Goal: Task Accomplishment & Management: Manage account settings

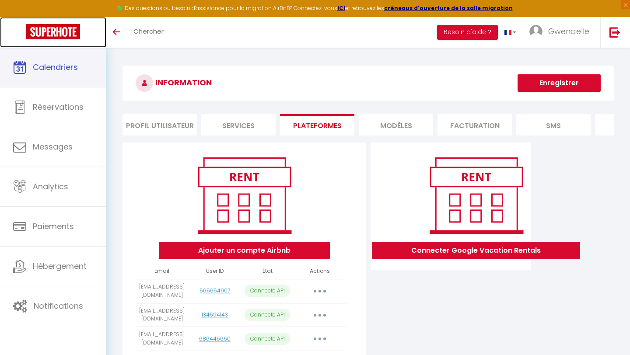
click at [62, 35] on img at bounding box center [53, 31] width 54 height 15
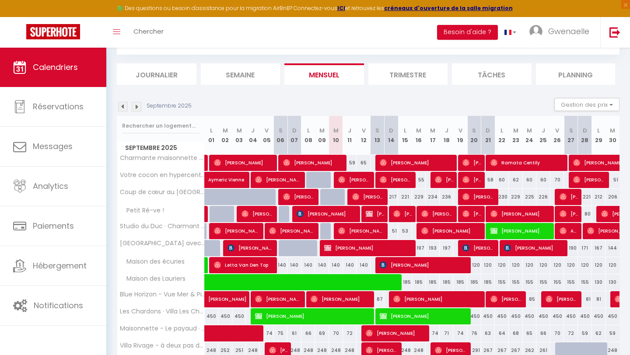
scroll to position [92, 0]
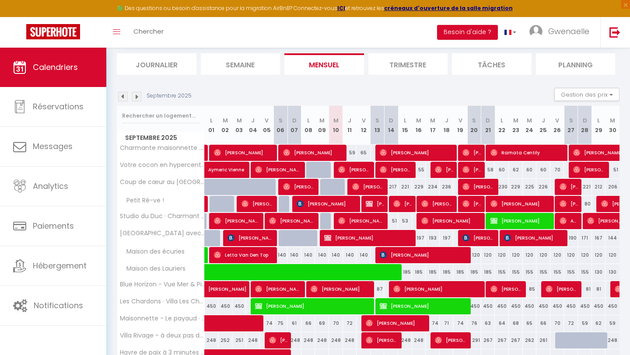
click at [136, 99] on img at bounding box center [137, 97] width 10 height 10
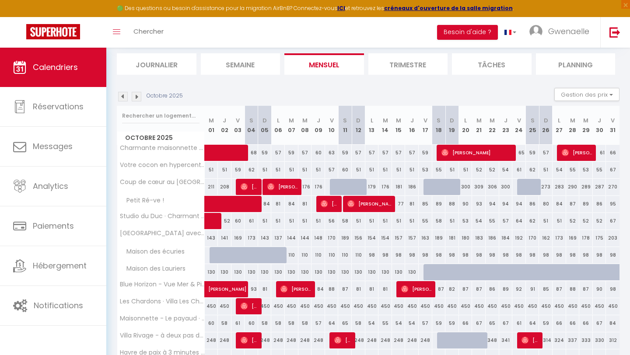
click at [139, 99] on img at bounding box center [137, 97] width 10 height 10
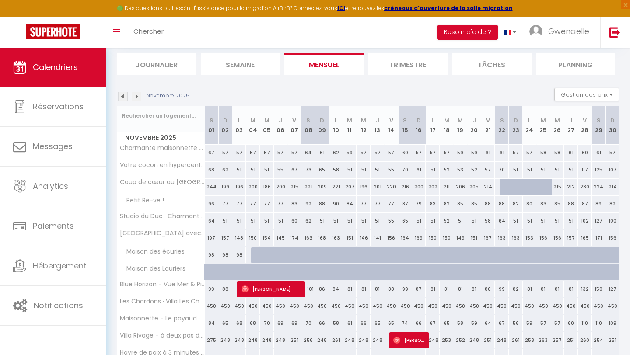
click at [134, 94] on img at bounding box center [137, 97] width 10 height 10
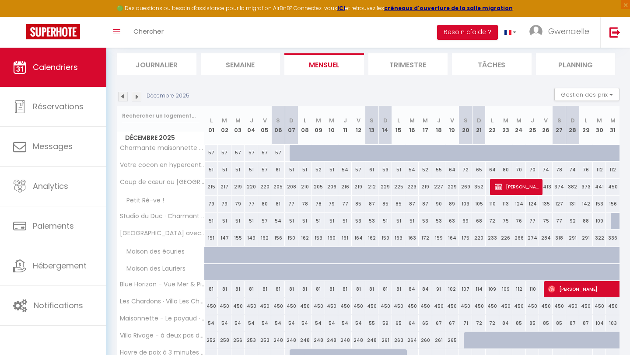
click at [137, 96] on img at bounding box center [137, 97] width 10 height 10
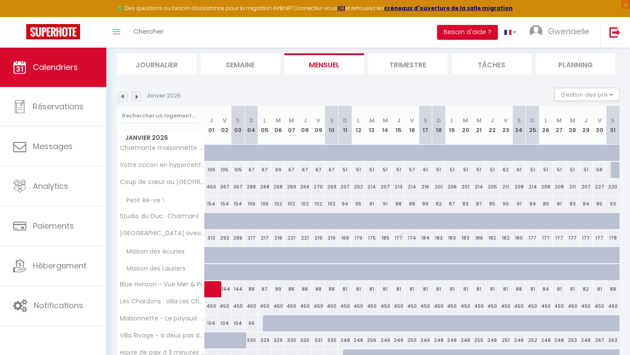
click at [137, 96] on img at bounding box center [137, 97] width 10 height 10
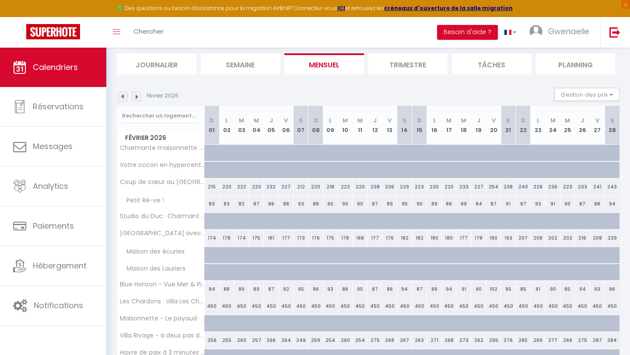
click at [137, 96] on img at bounding box center [137, 97] width 10 height 10
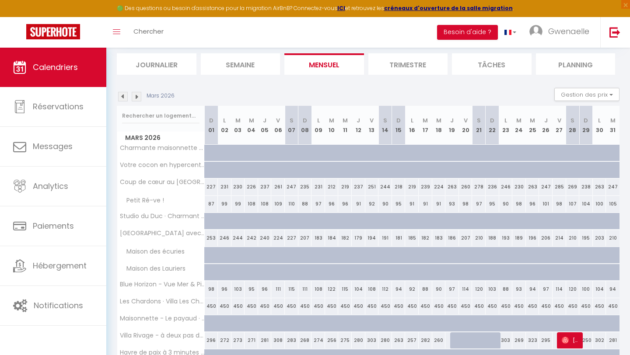
click at [140, 96] on img at bounding box center [137, 97] width 10 height 10
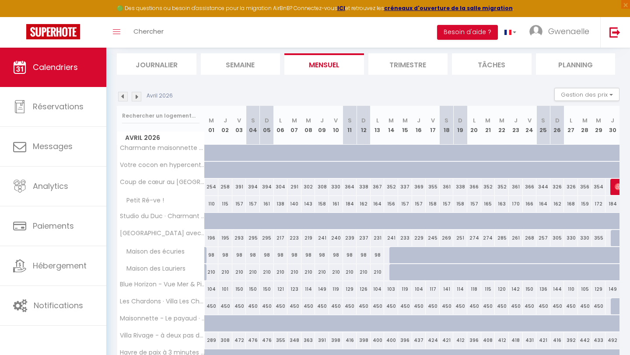
click at [125, 99] on img at bounding box center [123, 97] width 10 height 10
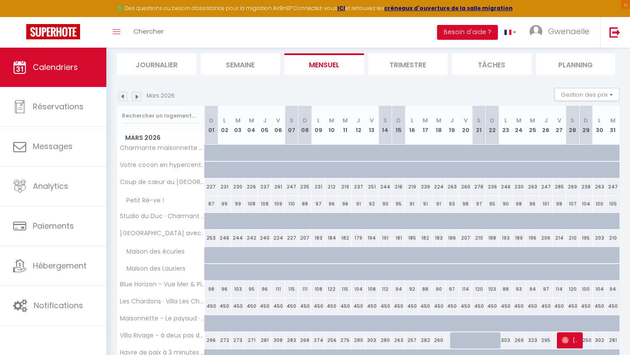
click at [125, 99] on img at bounding box center [123, 97] width 10 height 10
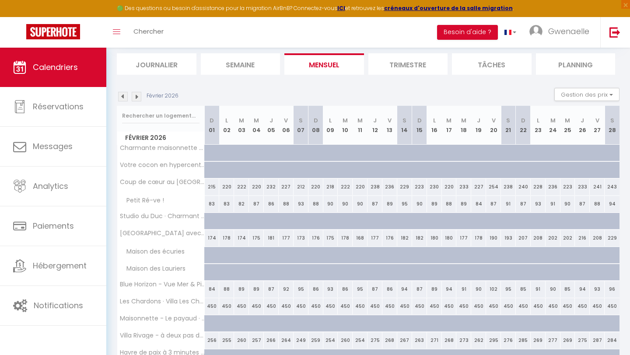
click at [125, 99] on img at bounding box center [123, 97] width 10 height 10
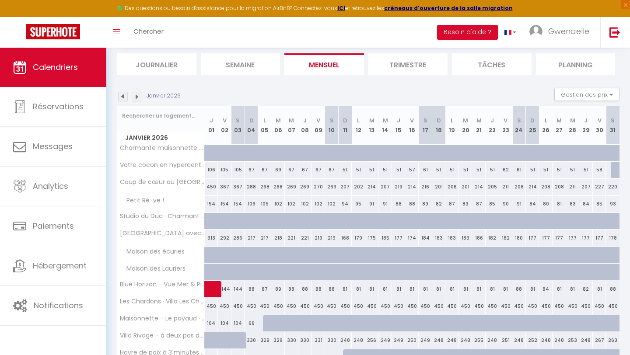
click at [125, 99] on img at bounding box center [123, 97] width 10 height 10
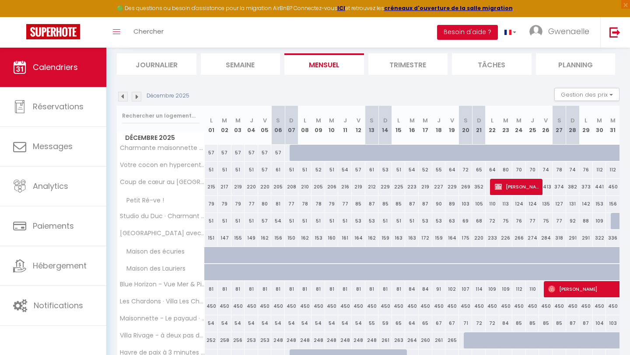
click at [125, 99] on img at bounding box center [123, 97] width 10 height 10
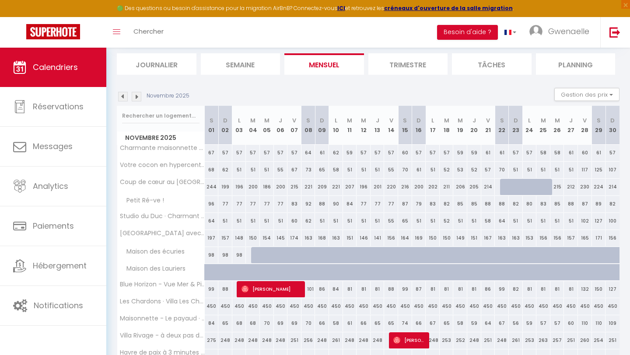
click at [125, 99] on img at bounding box center [123, 97] width 10 height 10
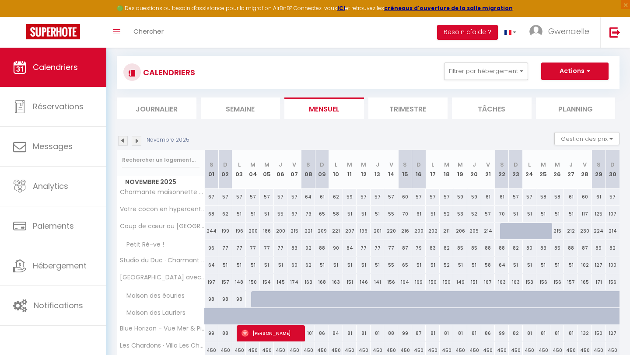
select select
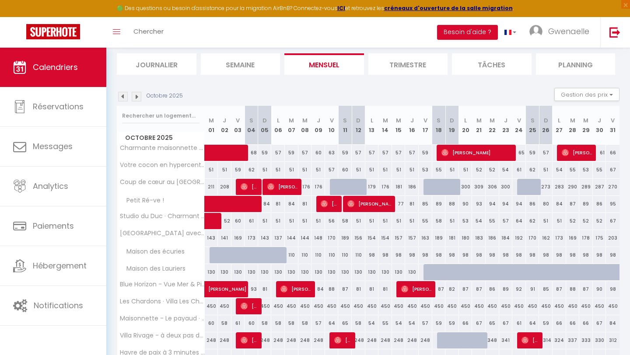
click at [281, 225] on div "51" at bounding box center [278, 221] width 14 height 16
type input "51"
select select "1"
type input "Lun 06 Octobre 2025"
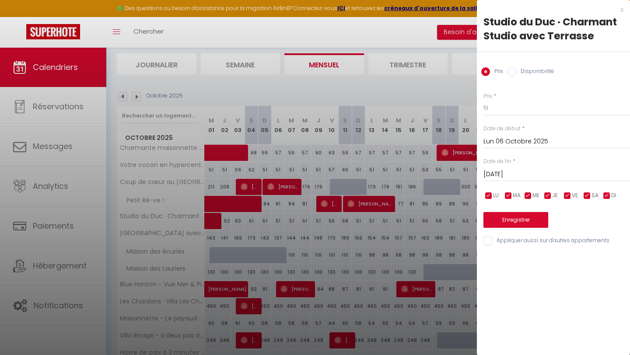
click at [520, 167] on div "Mar 07 Octobre 2025 < Oct 2025 > Dim Lun Mar Mer Jeu Ven Sam 1 2 3 4 5 6 7 8 9 …" at bounding box center [556, 174] width 146 height 16
click at [520, 171] on input "Mar 07 Octobre 2025" at bounding box center [556, 174] width 146 height 11
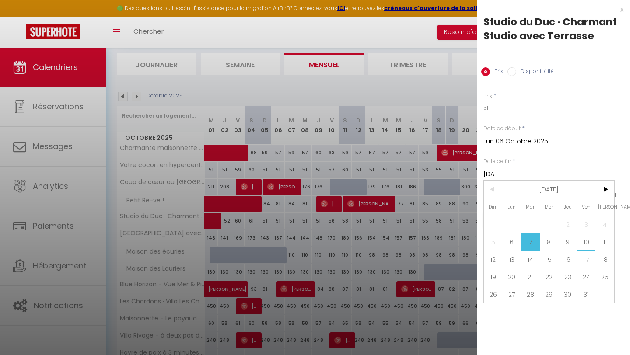
click at [582, 240] on span "10" at bounding box center [586, 241] width 19 height 17
type input "Ven 10 Octobre 2025"
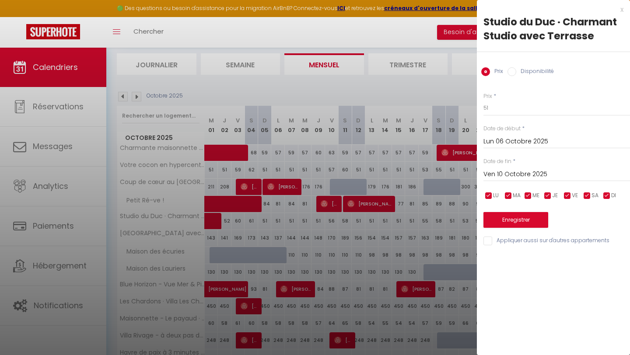
click at [514, 73] on input "Disponibilité" at bounding box center [511, 71] width 9 height 9
radio input "true"
radio input "false"
click at [506, 108] on select "Disponible Indisponible" at bounding box center [556, 108] width 146 height 17
select select "0"
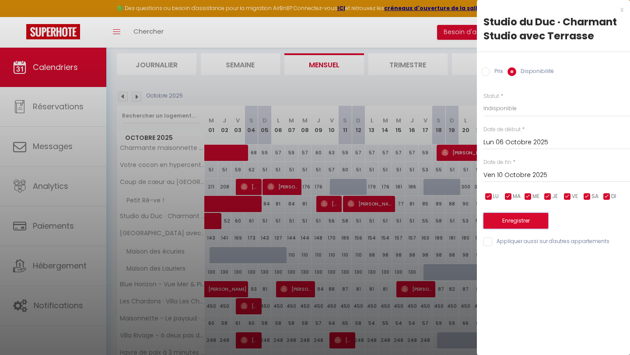
click at [526, 225] on button "Enregistrer" at bounding box center [515, 221] width 65 height 16
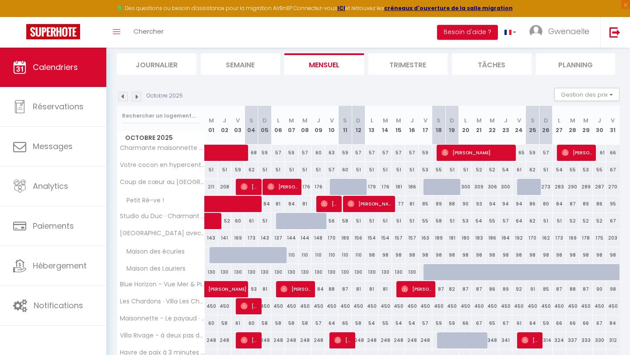
click at [119, 97] on img at bounding box center [123, 97] width 10 height 10
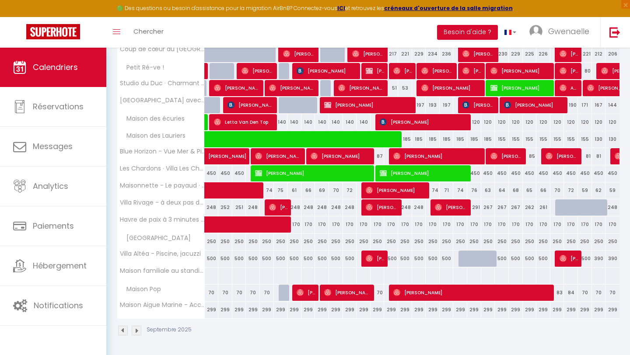
scroll to position [225, 0]
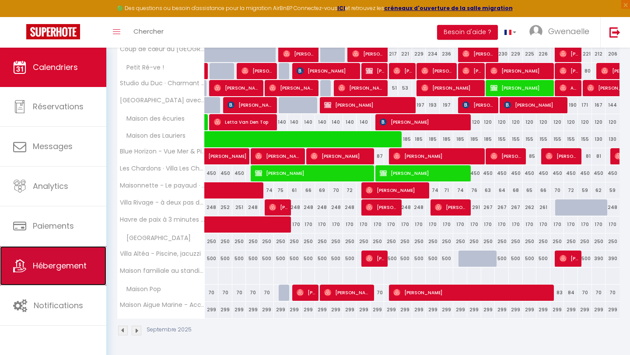
click at [51, 262] on span "Hébergement" at bounding box center [60, 265] width 54 height 11
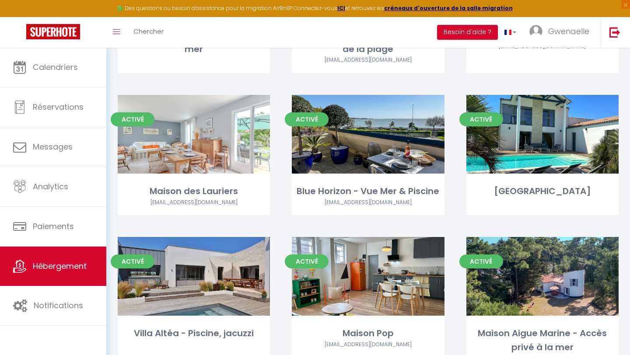
scroll to position [376, 0]
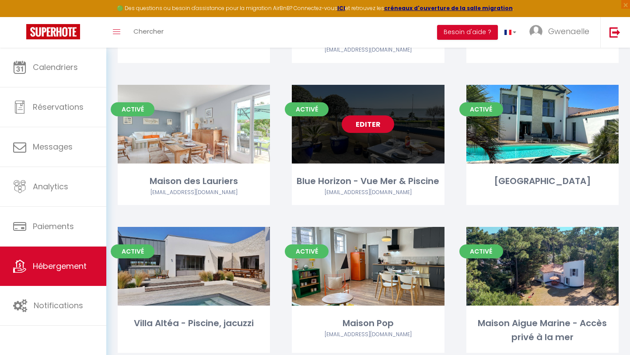
click at [356, 181] on div "Blue Horizon - Vue Mer & Piscine" at bounding box center [368, 181] width 152 height 14
select select "3"
select select "2"
select select "1"
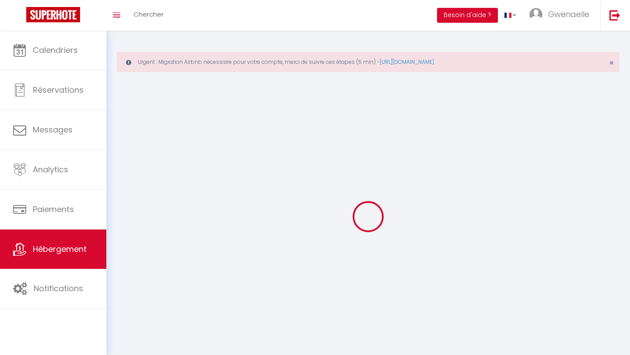
select select
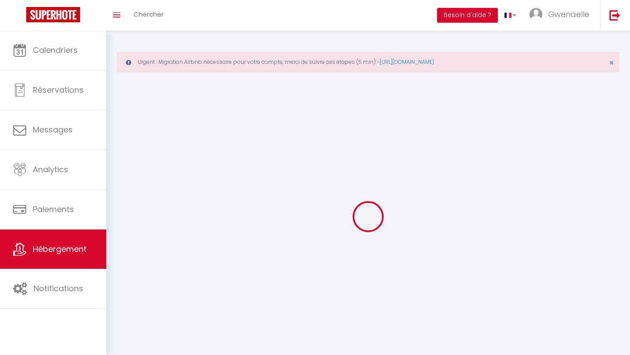
select select "1"
select select
checkbox input "false"
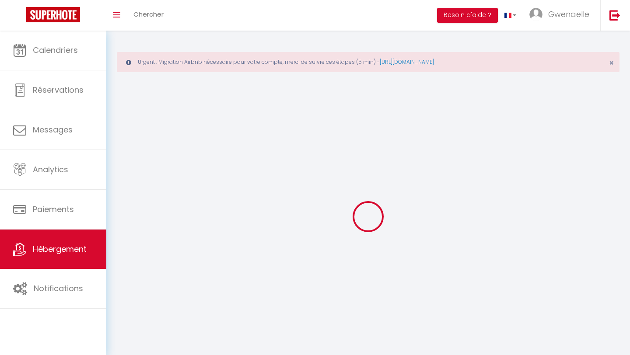
checkbox input "false"
select select "28"
select select
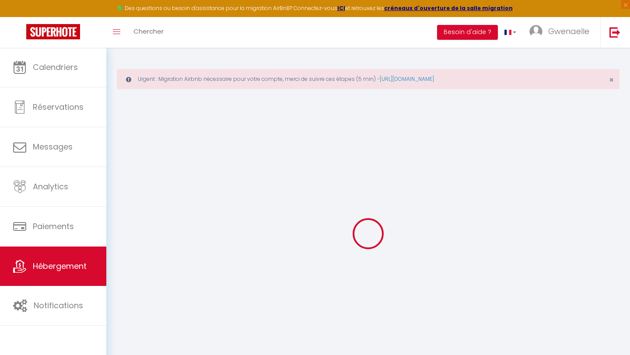
select select
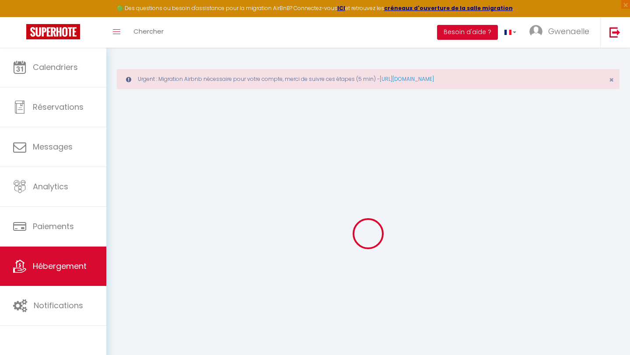
select select
checkbox input "false"
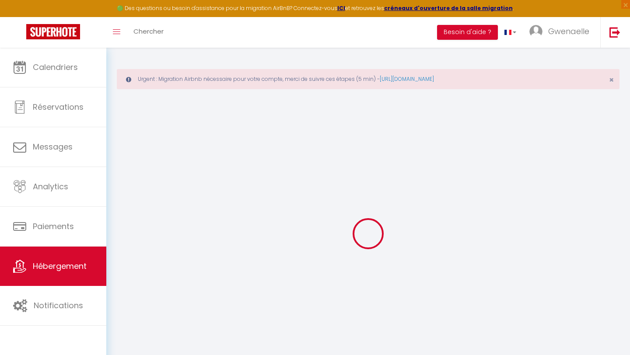
select select
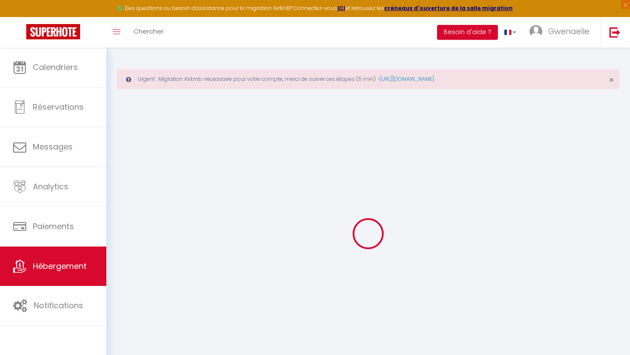
select select
checkbox input "false"
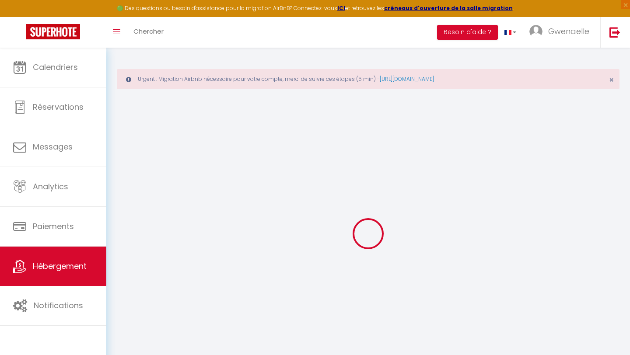
checkbox input "false"
select select
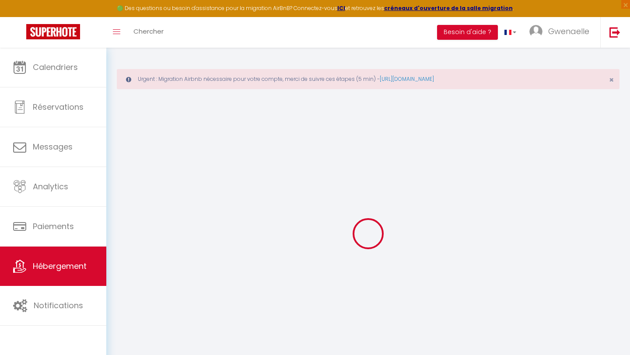
select select
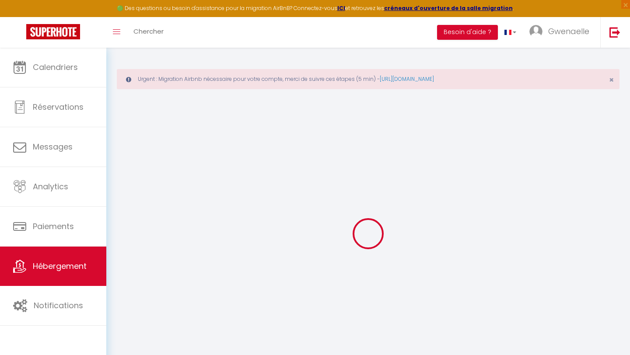
checkbox input "false"
select select
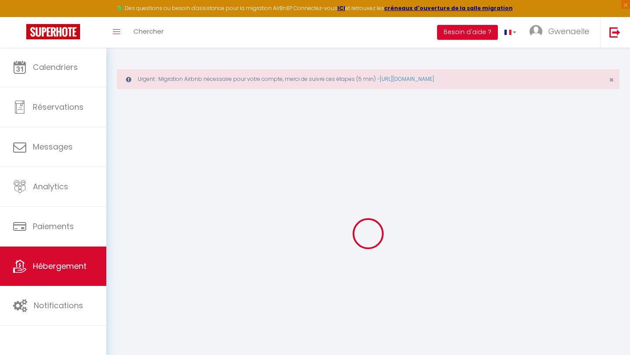
select select
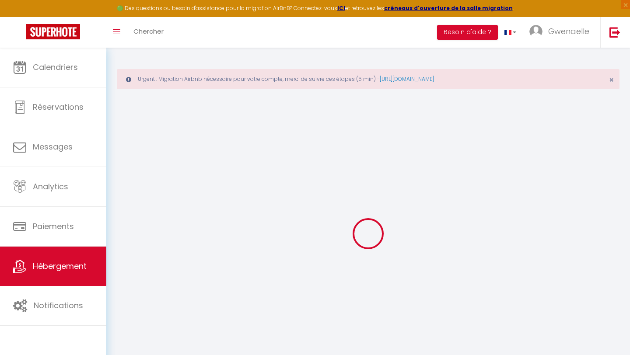
select select
checkbox input "false"
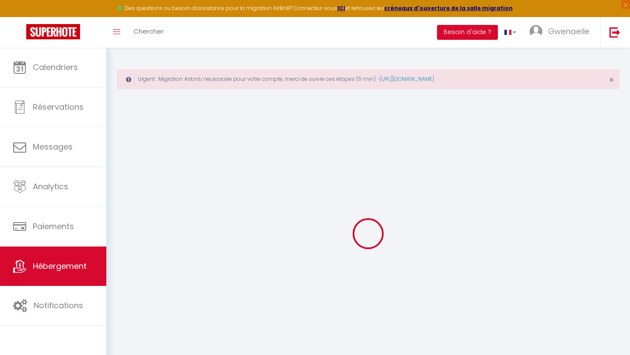
checkbox input "false"
select select
type input "Blue Horizon - Vue Mer & Piscine"
type input "Bernard"
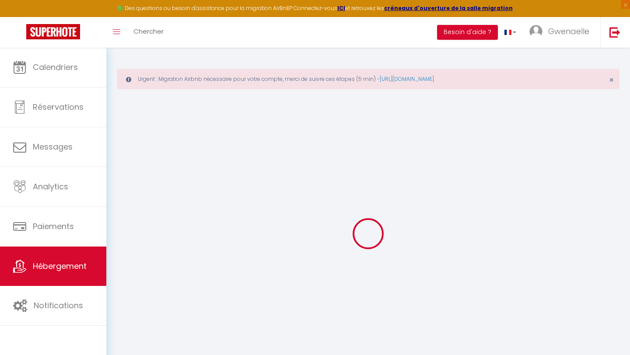
select select "2"
type input "90"
select select
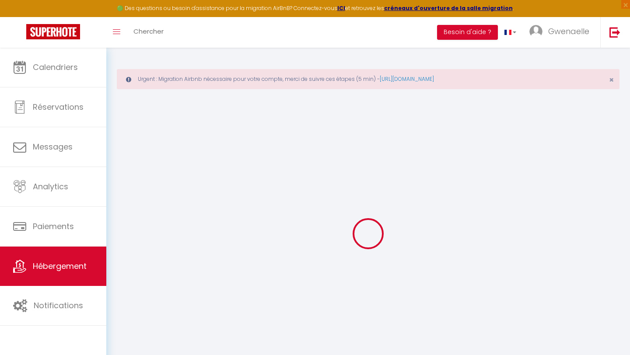
select select
type input "17000"
type input "[GEOGRAPHIC_DATA][PERSON_NAME]"
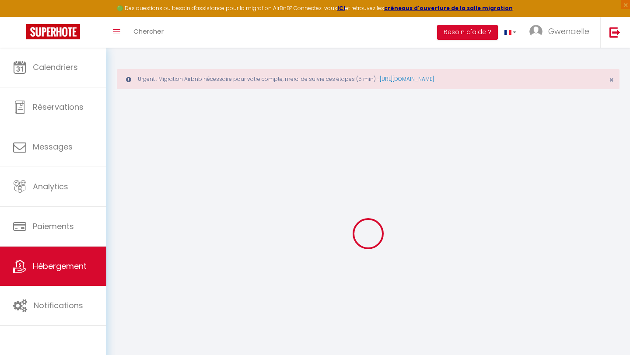
type input "[EMAIL_ADDRESS][DOMAIN_NAME]"
select select
checkbox input "false"
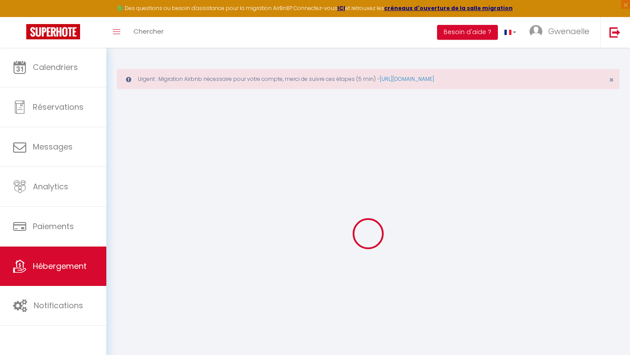
checkbox input "false"
select select
type input "0"
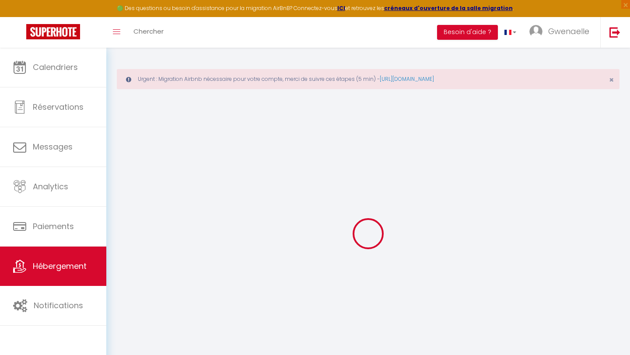
type input "0"
select select
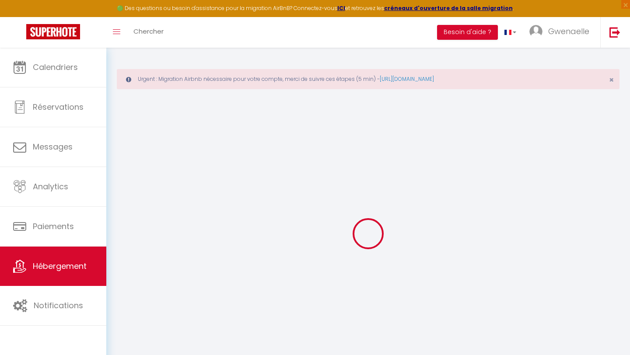
select select
checkbox input "false"
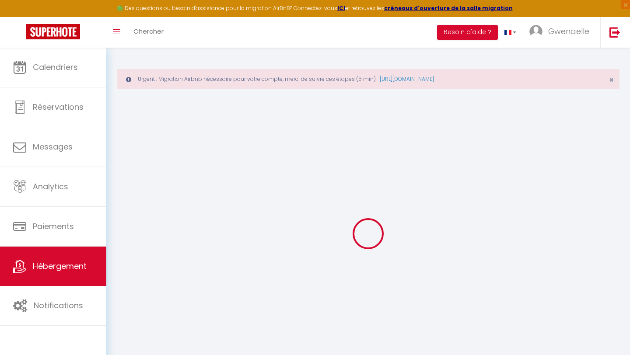
checkbox input "false"
select select
checkbox input "false"
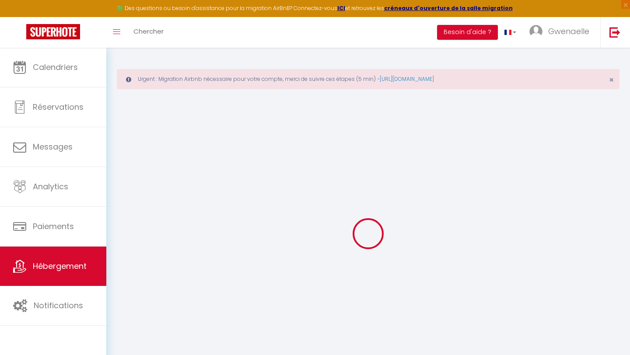
checkbox input "false"
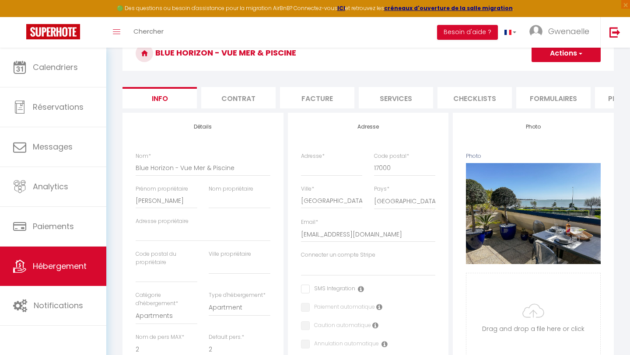
scroll to position [82, 0]
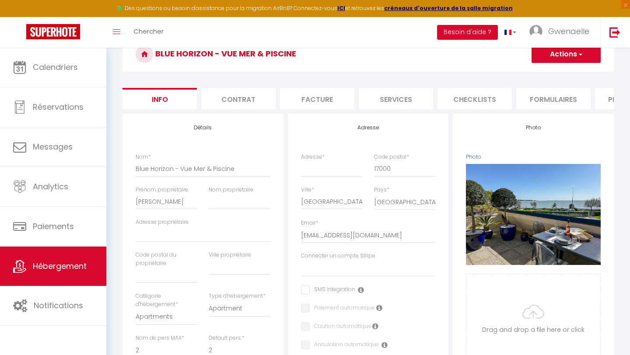
click at [246, 97] on li "Contrat" at bounding box center [238, 98] width 74 height 21
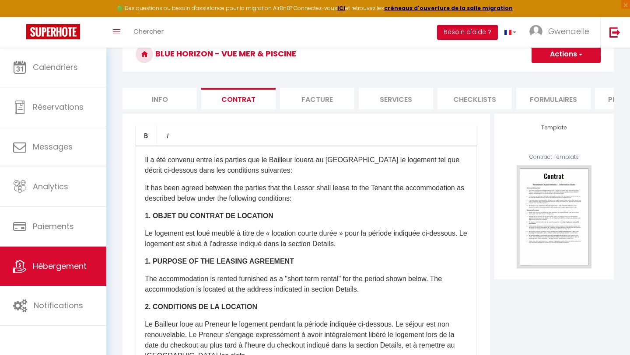
click at [318, 93] on li "Facture" at bounding box center [317, 98] width 74 height 21
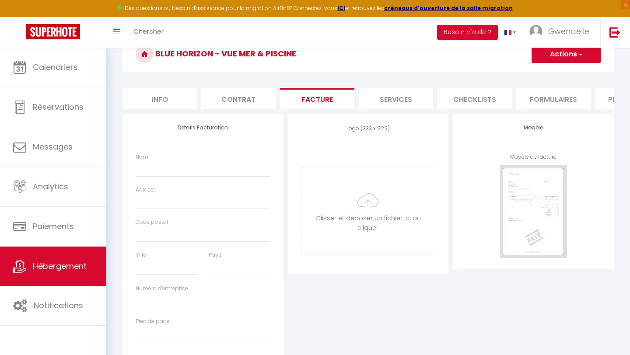
select select
click at [397, 94] on li "Services" at bounding box center [396, 98] width 74 height 21
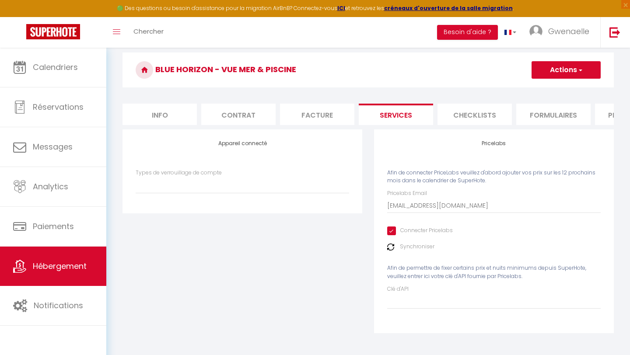
scroll to position [66, 0]
select select
click at [450, 113] on li "Checklists" at bounding box center [474, 114] width 74 height 21
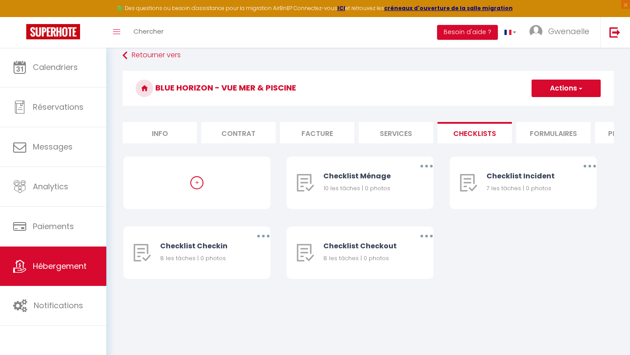
click at [535, 130] on li "Formulaires" at bounding box center [553, 132] width 74 height 21
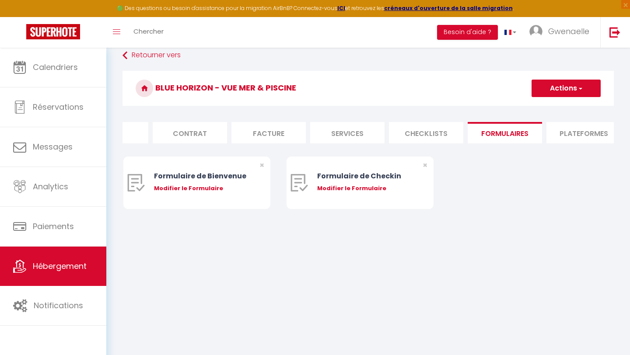
scroll to position [0, 51]
click at [596, 135] on li "Plateformes" at bounding box center [581, 132] width 74 height 21
select select
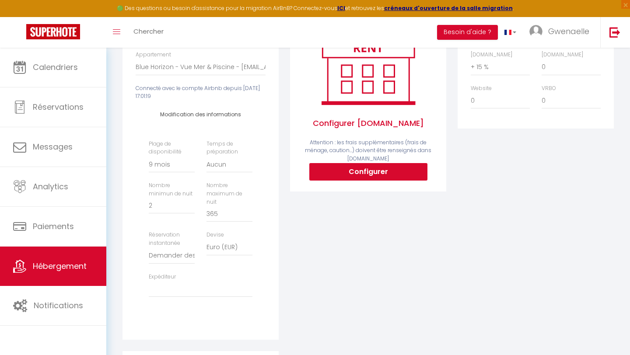
scroll to position [185, 0]
click at [184, 249] on select "Activée Demander des évaluations positives" at bounding box center [172, 255] width 46 height 17
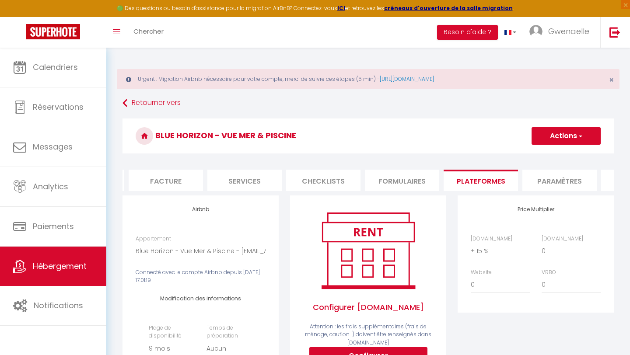
scroll to position [0, 152]
click at [551, 179] on li "Paramètres" at bounding box center [558, 180] width 74 height 21
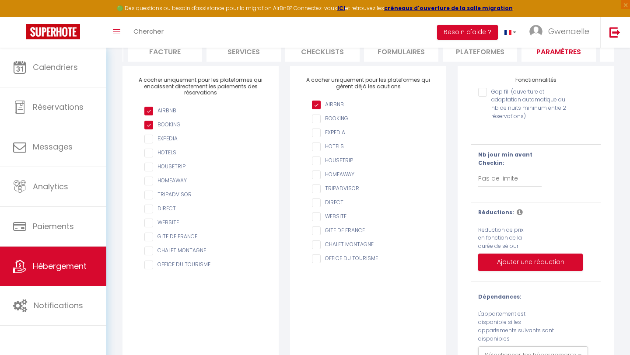
scroll to position [129, 0]
click at [494, 182] on select "Pas de limite 1 2 3 4 5 6 7" at bounding box center [509, 179] width 63 height 17
select select "2"
checkbox input "false"
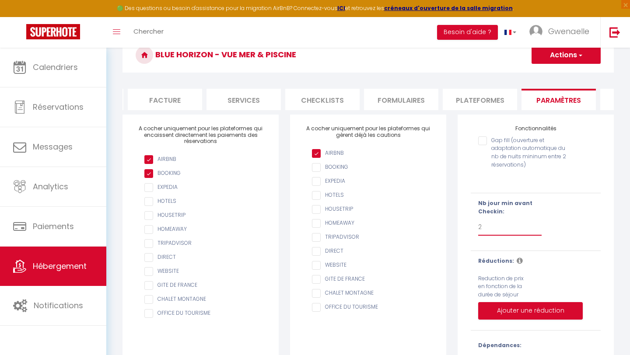
scroll to position [78, 0]
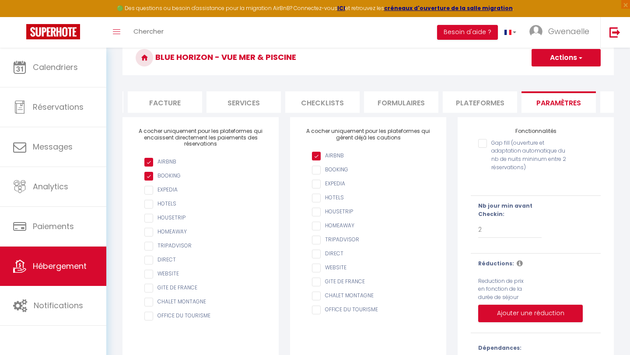
click at [567, 61] on button "Actions" at bounding box center [565, 57] width 69 height 17
click at [565, 76] on input "Enregistrer" at bounding box center [556, 77] width 32 height 9
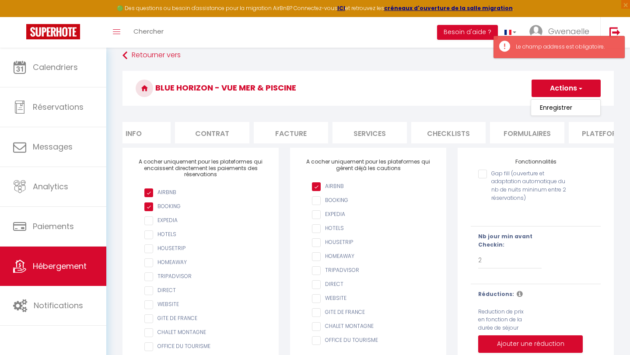
scroll to position [0, 0]
click at [174, 128] on li "Info" at bounding box center [159, 132] width 74 height 21
select select
checkbox input "false"
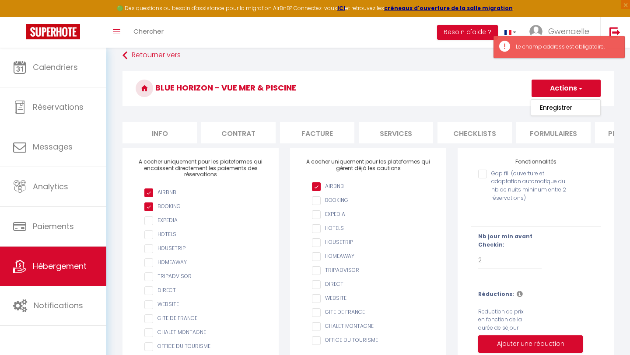
checkbox input "false"
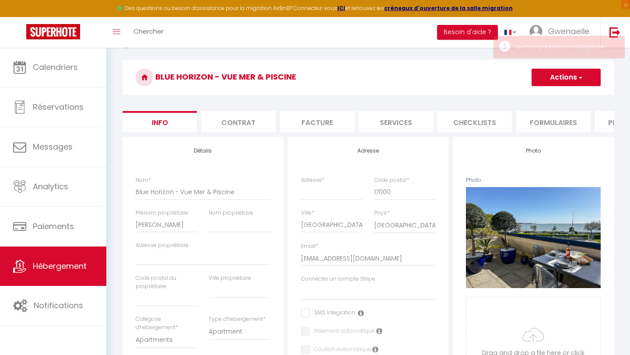
scroll to position [59, 0]
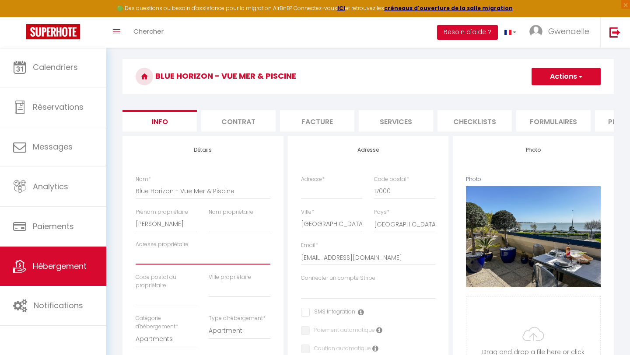
click at [186, 256] on input "Adresse propriétaire" at bounding box center [203, 257] width 135 height 16
type input "2"
select select
checkbox input "false"
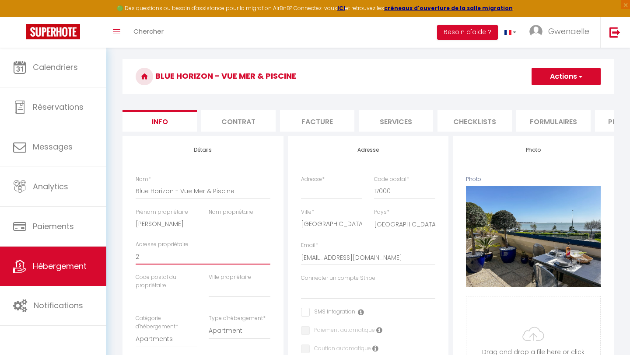
checkbox input "false"
type input "24"
select select
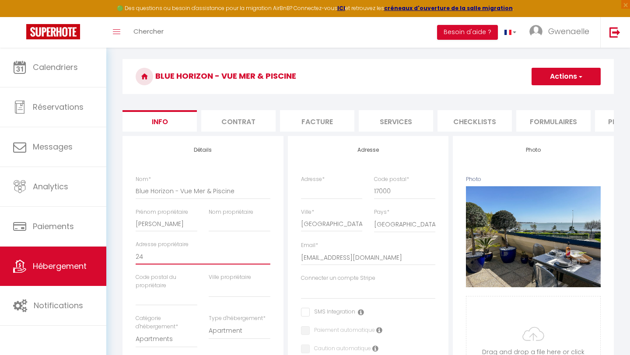
select select
checkbox input "false"
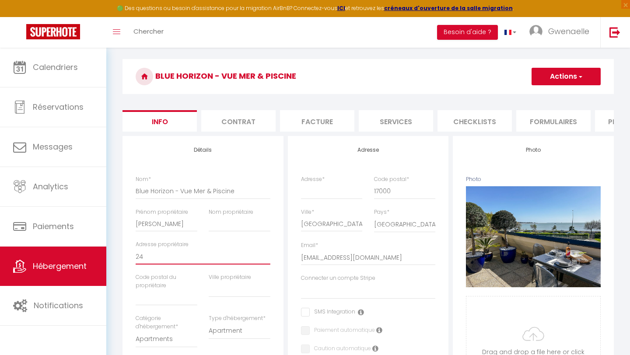
type input "24"
select select
checkbox input "false"
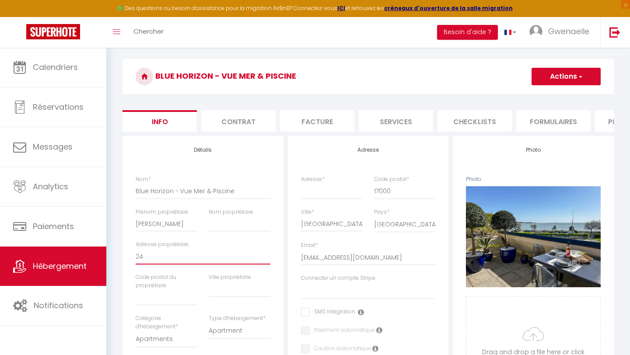
checkbox input "false"
type input "24 r"
select select
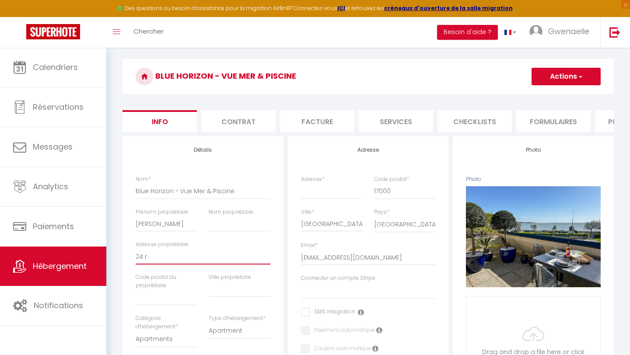
checkbox input "false"
type input "24 ru"
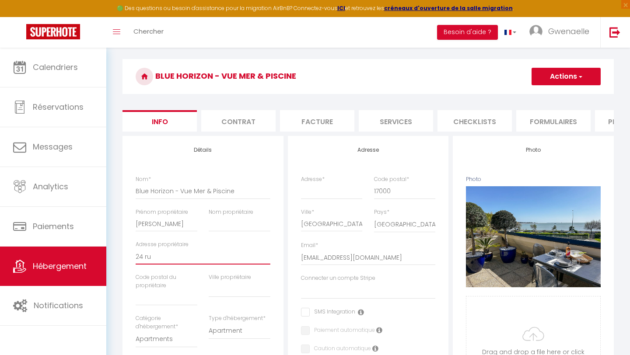
select select
checkbox input "false"
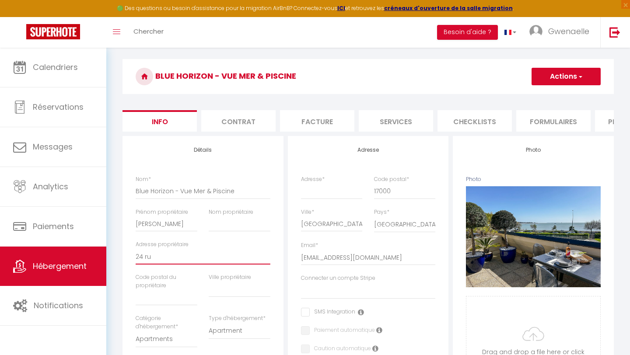
checkbox input "false"
type input "24 rue"
select select
checkbox input "false"
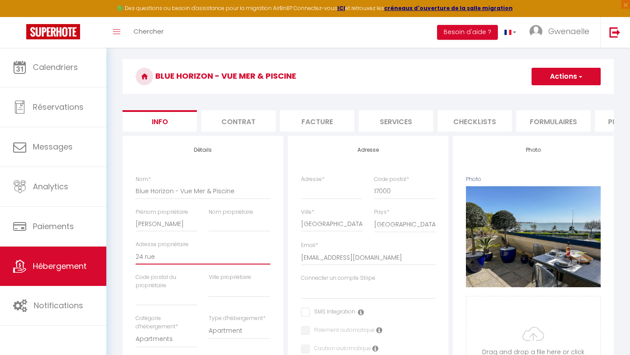
checkbox input "false"
type input "24 rue"
select select
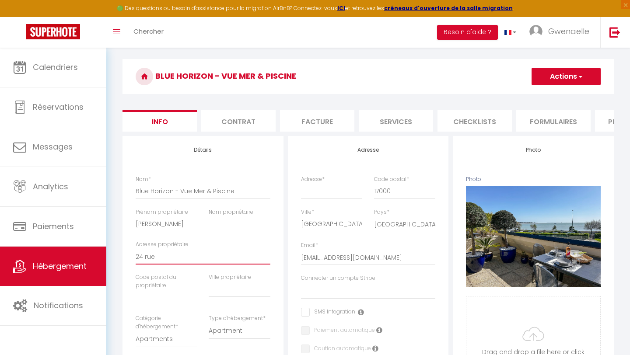
select select
checkbox input "false"
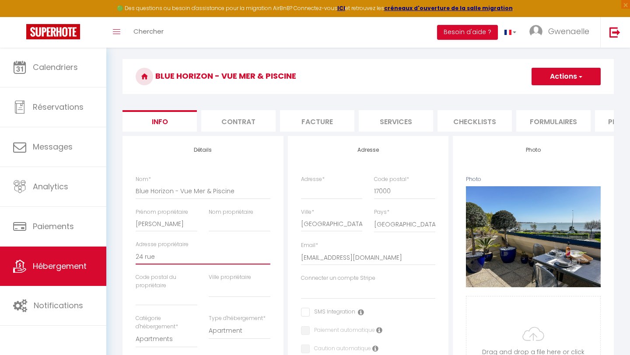
type input "24 rue w"
select select
checkbox input "false"
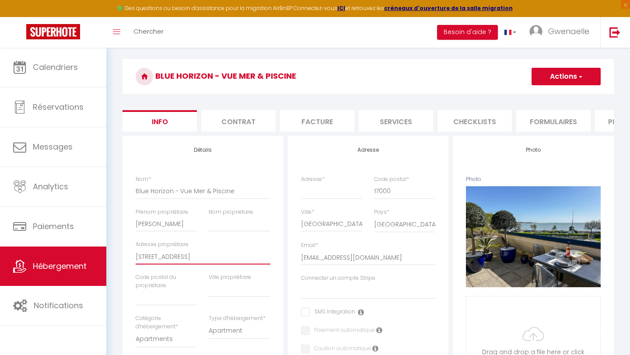
checkbox input "false"
type input "24 rue wi"
select select
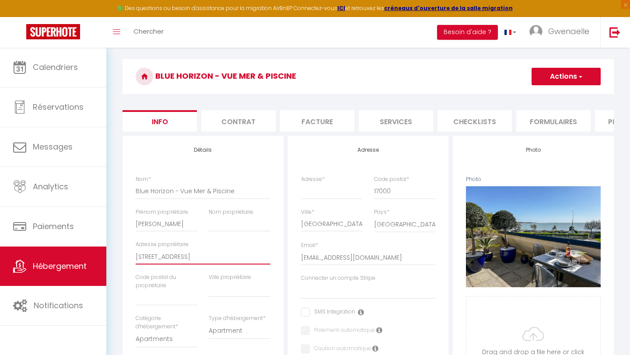
checkbox input "false"
type input "24 rue win"
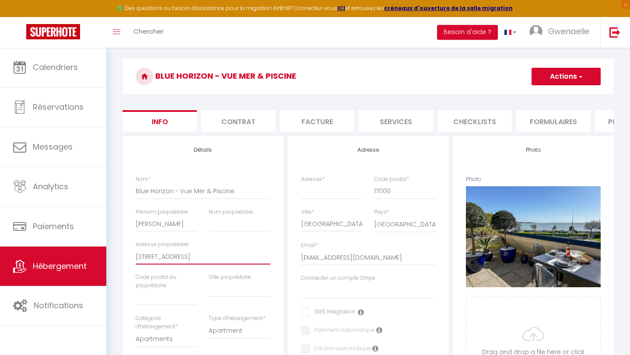
select select
checkbox input "false"
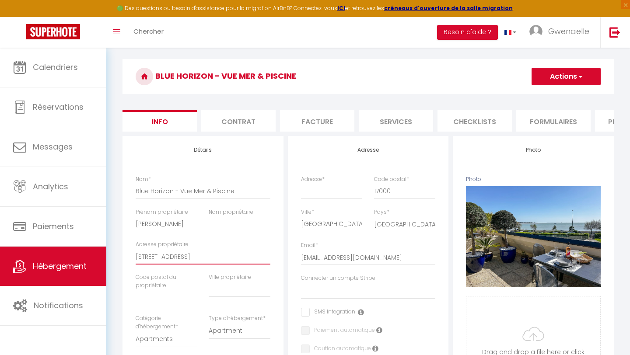
checkbox input "false"
type input "24 rue wins"
select select
checkbox input "false"
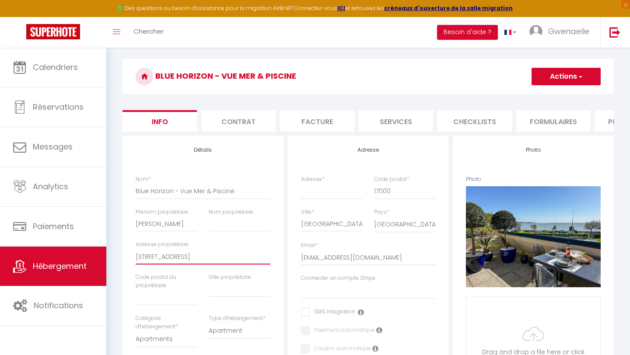
checkbox input "false"
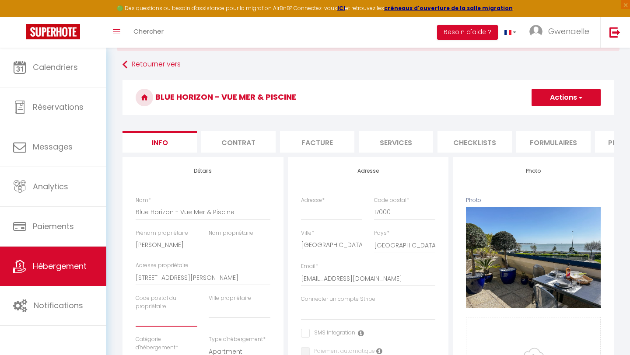
click at [157, 324] on input "text" at bounding box center [167, 319] width 62 height 16
click at [228, 316] on input "text" at bounding box center [240, 311] width 62 height 16
click at [310, 209] on input "Adresse *" at bounding box center [332, 212] width 62 height 16
click at [587, 106] on button "Actions" at bounding box center [565, 97] width 69 height 17
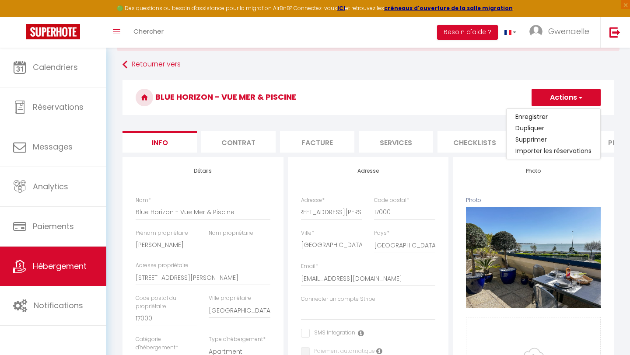
scroll to position [0, 0]
click at [542, 119] on input "Enregistrer" at bounding box center [531, 116] width 32 height 9
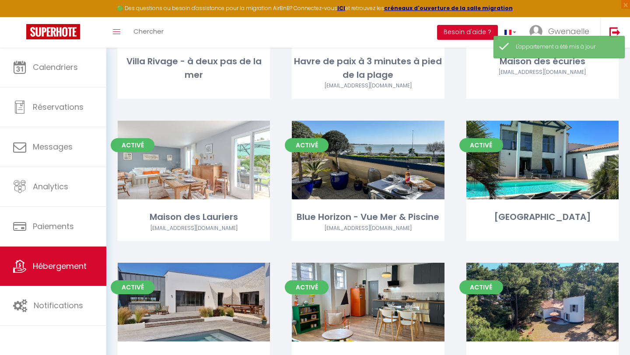
scroll to position [344, 0]
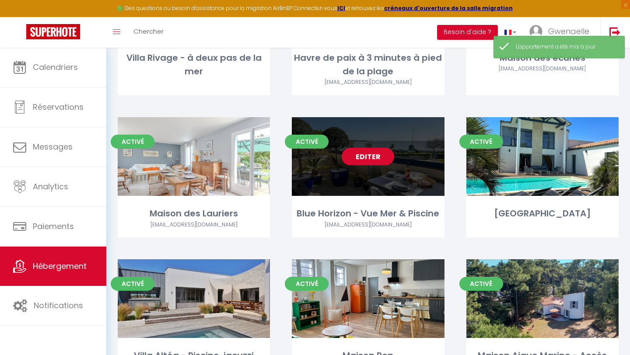
click at [378, 186] on div "Editer" at bounding box center [368, 156] width 152 height 79
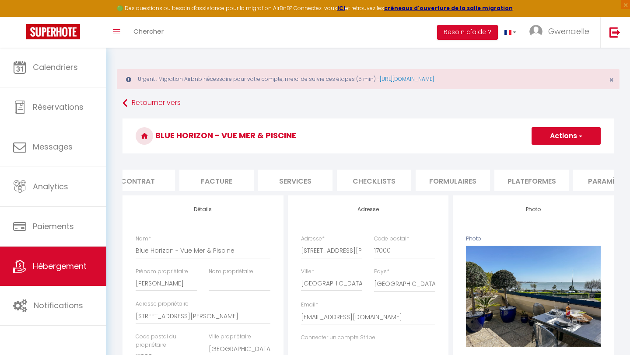
scroll to position [0, 115]
click at [532, 176] on li "Plateformes" at bounding box center [517, 180] width 74 height 21
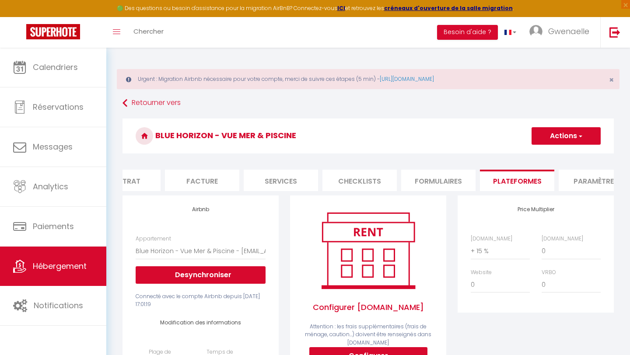
click at [597, 179] on li "Paramètres" at bounding box center [595, 180] width 74 height 21
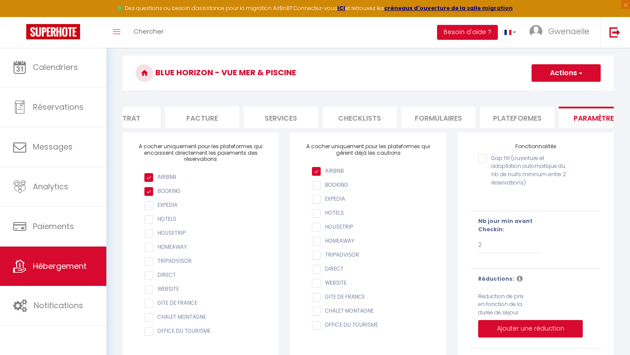
scroll to position [59, 0]
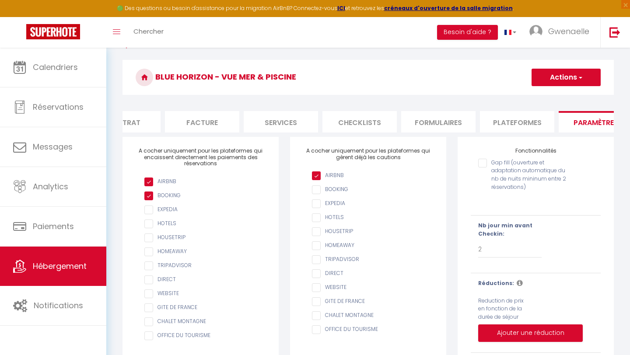
click at [568, 72] on button "Actions" at bounding box center [565, 77] width 69 height 17
click at [554, 96] on input "Enregistrer" at bounding box center [556, 96] width 32 height 9
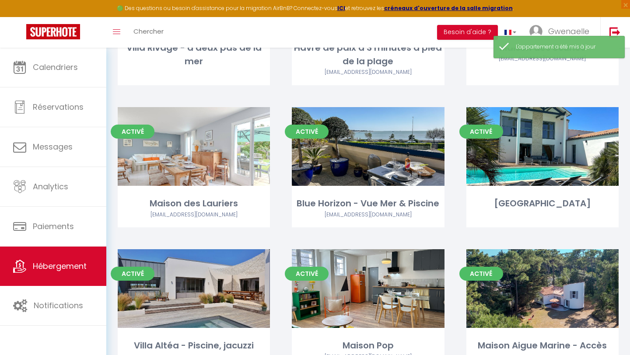
scroll to position [367, 0]
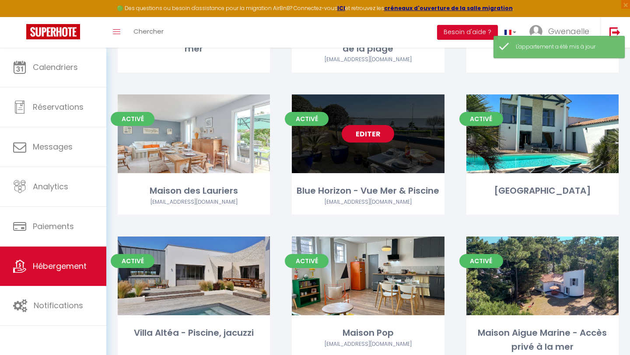
click at [397, 180] on div "Activé Editer Blue Horizon - Vue Mer & Piscine bernardecale0@gmail.com" at bounding box center [368, 154] width 152 height 120
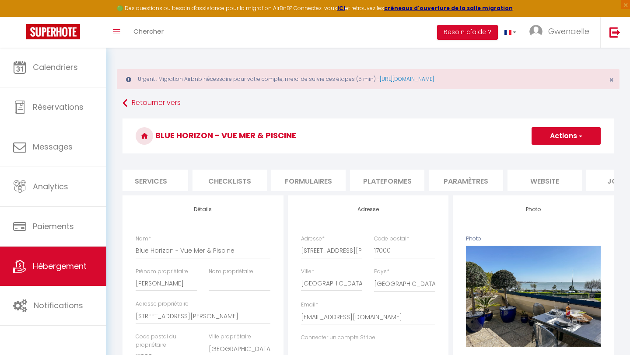
scroll to position [0, 246]
click at [57, 30] on img at bounding box center [53, 31] width 54 height 15
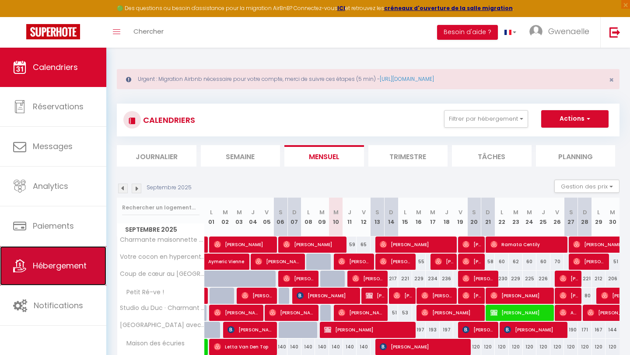
click at [54, 278] on link "Hébergement" at bounding box center [53, 265] width 106 height 39
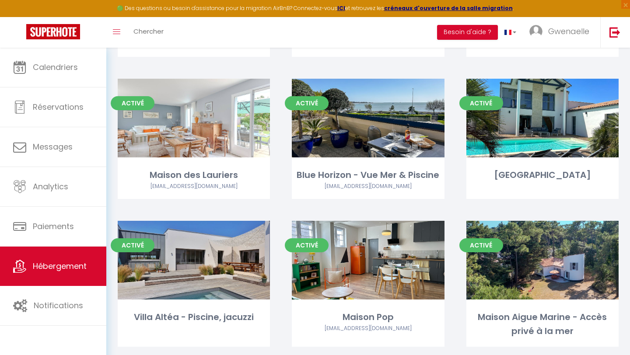
scroll to position [386, 0]
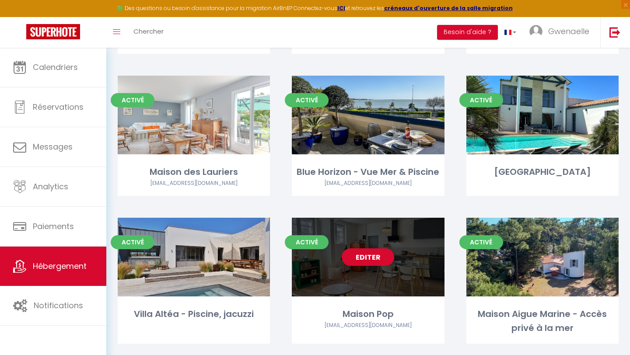
click at [335, 299] on div "Activé Editer Maison Pop simon.pelgrom@hotmail.fr" at bounding box center [368, 281] width 152 height 126
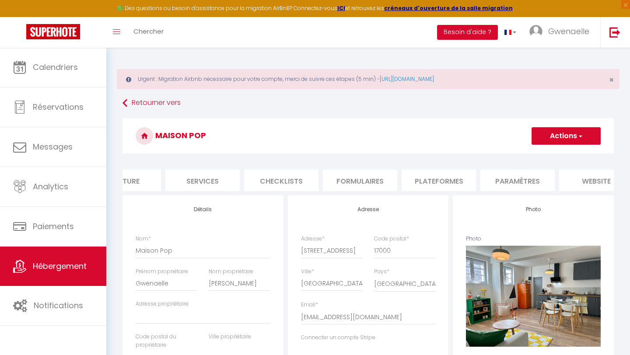
scroll to position [0, 196]
click at [446, 175] on li "Plateformes" at bounding box center [435, 180] width 74 height 21
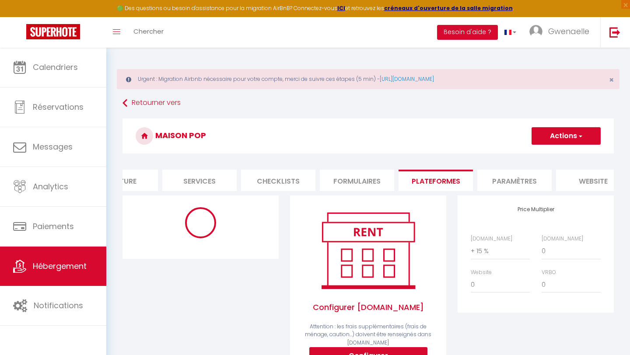
click at [494, 181] on li "Paramètres" at bounding box center [514, 180] width 74 height 21
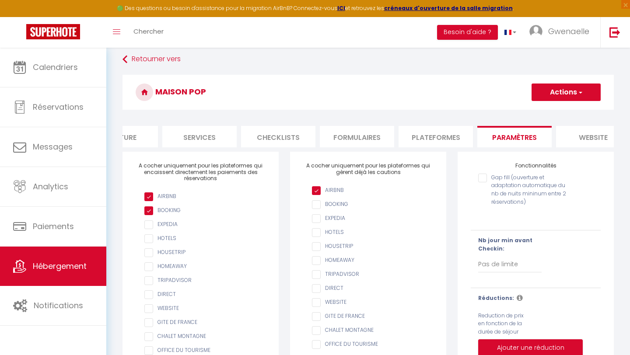
scroll to position [58, 0]
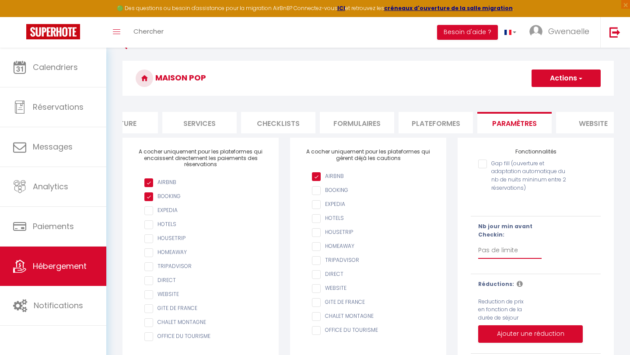
click at [496, 251] on select "Pas de limite 1 2 3 4 5 6 7" at bounding box center [509, 250] width 63 height 17
click at [573, 81] on button "Actions" at bounding box center [565, 78] width 69 height 17
click at [564, 97] on input "Enregistrer" at bounding box center [556, 97] width 32 height 9
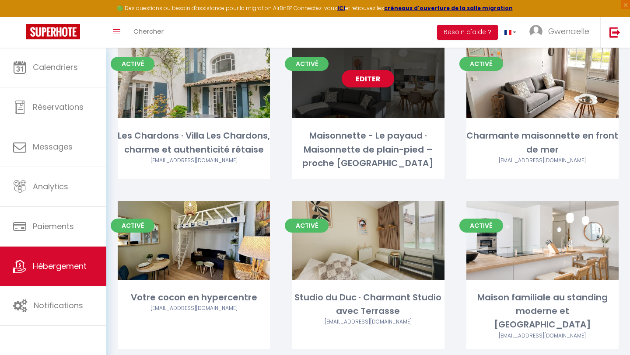
scroll to position [724, 0]
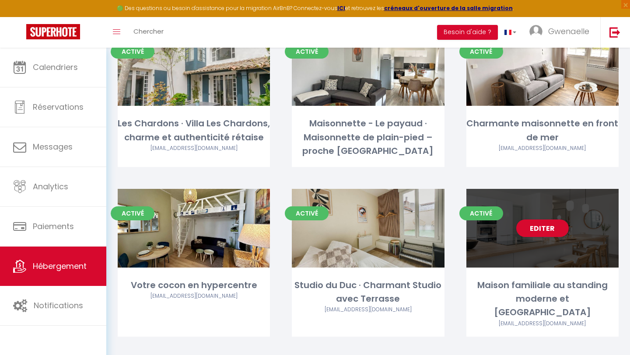
click at [534, 279] on div "Maison familiale au standing moderne et [GEOGRAPHIC_DATA]" at bounding box center [542, 299] width 152 height 41
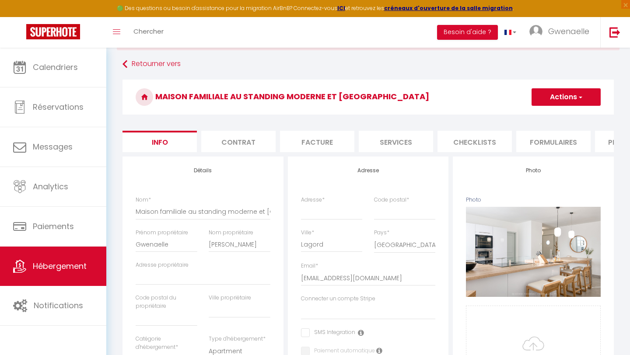
scroll to position [42, 0]
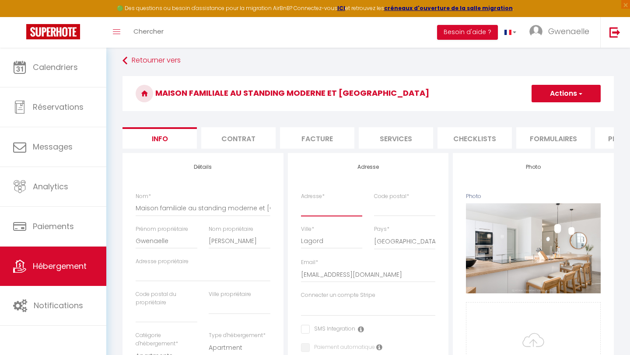
click at [337, 205] on input "Adresse *" at bounding box center [332, 208] width 62 height 16
click at [581, 96] on span "button" at bounding box center [580, 93] width 6 height 9
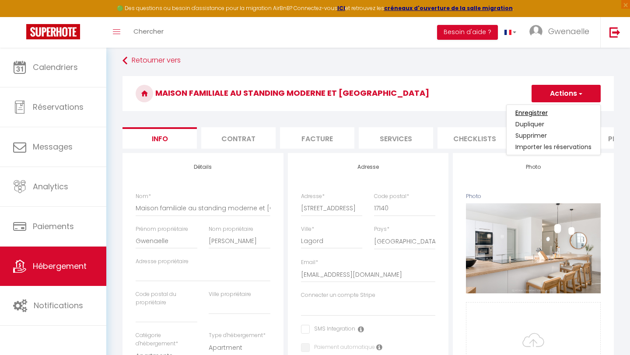
click at [537, 112] on input "Enregistrer" at bounding box center [531, 112] width 32 height 9
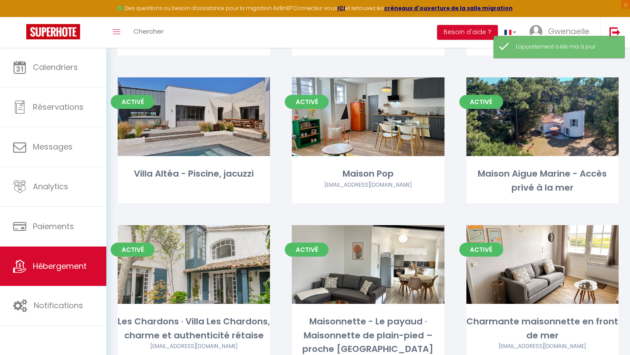
scroll to position [724, 0]
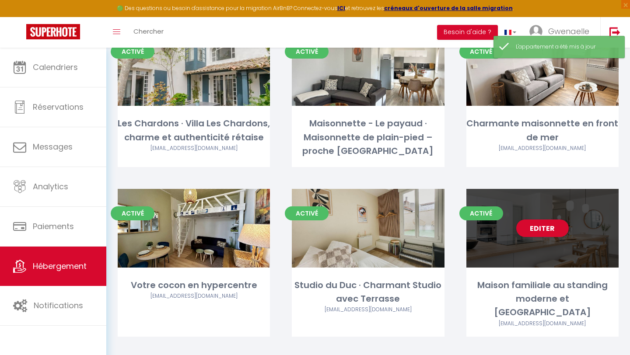
click at [554, 279] on div "Maison familiale au standing moderne et [GEOGRAPHIC_DATA]" at bounding box center [542, 299] width 152 height 41
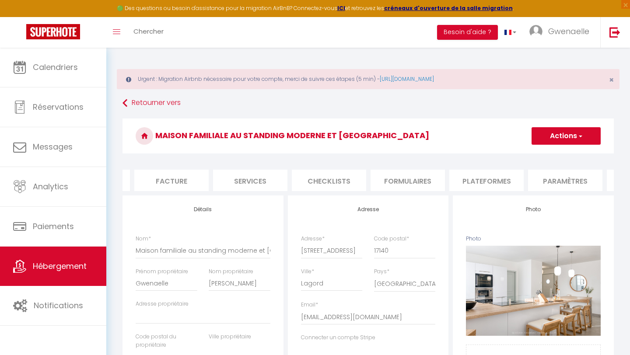
scroll to position [0, 149]
click at [471, 173] on li "Plateformes" at bounding box center [483, 180] width 74 height 21
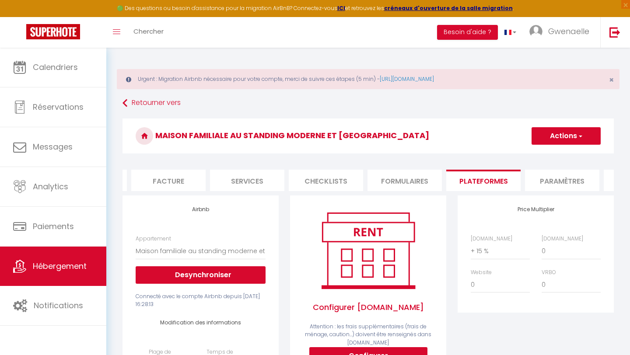
click at [580, 181] on li "Paramètres" at bounding box center [562, 180] width 74 height 21
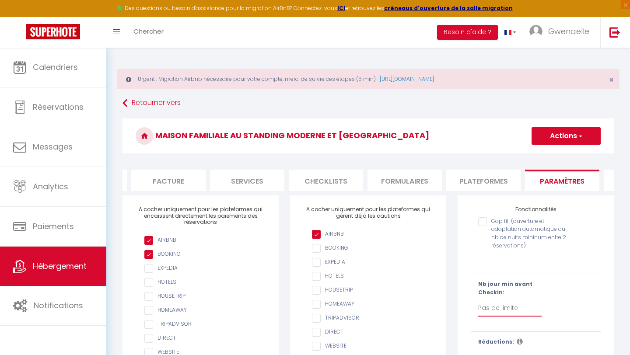
click at [492, 313] on select "Pas de limite 1 2 3 4 5 6 7" at bounding box center [509, 308] width 63 height 17
click at [577, 137] on span "button" at bounding box center [580, 136] width 6 height 9
click at [564, 153] on input "Enregistrer" at bounding box center [556, 155] width 32 height 9
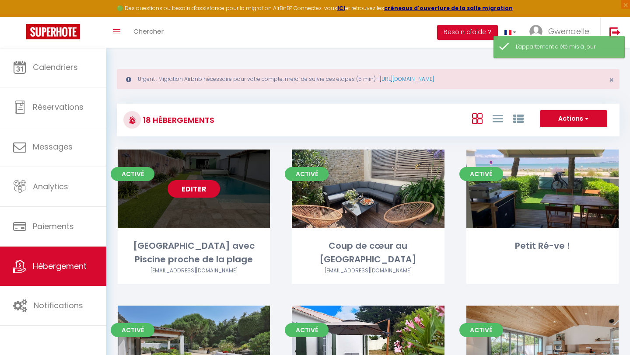
click at [199, 238] on div "Activé Editer Villa Tamaris avec Piscine proche de la plage xavetmilie@orange.fr" at bounding box center [194, 217] width 152 height 134
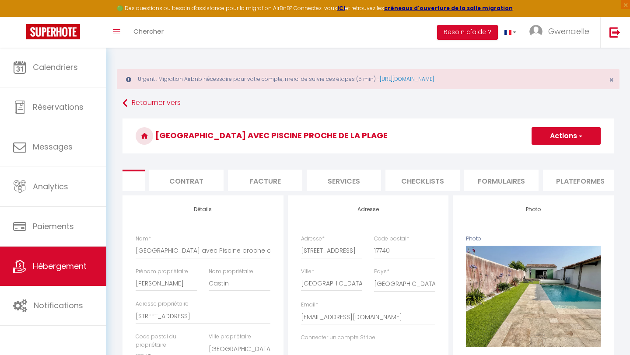
click at [581, 180] on li "Plateformes" at bounding box center [580, 180] width 74 height 21
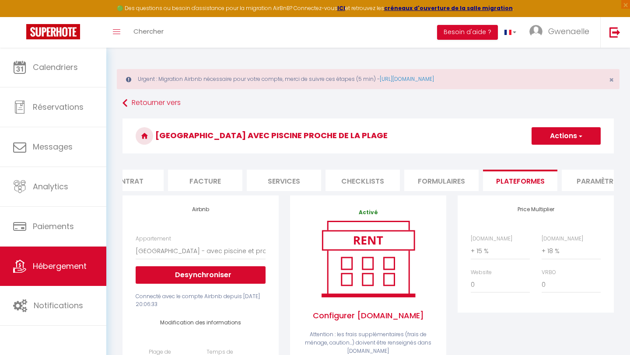
scroll to position [0, 128]
click at [585, 175] on li "Paramètres" at bounding box center [583, 180] width 74 height 21
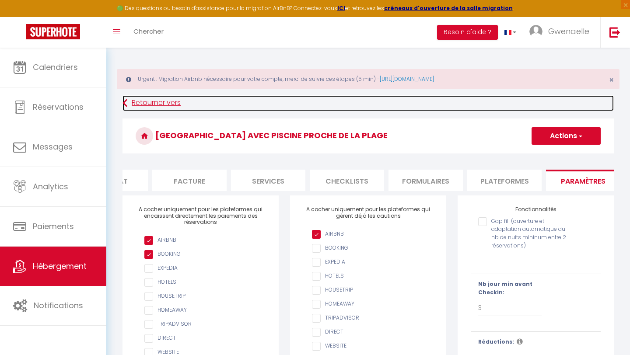
click at [141, 98] on link "Retourner vers" at bounding box center [367, 103] width 491 height 16
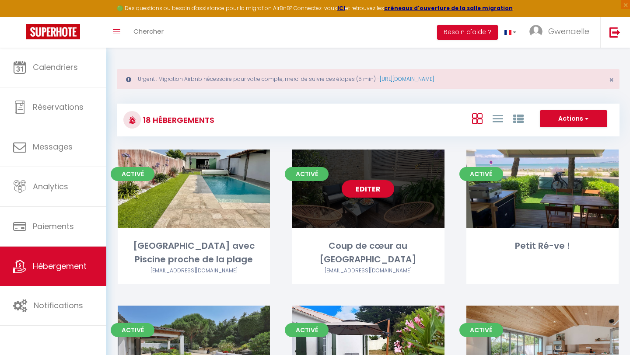
click at [395, 226] on div "Editer" at bounding box center [368, 189] width 152 height 79
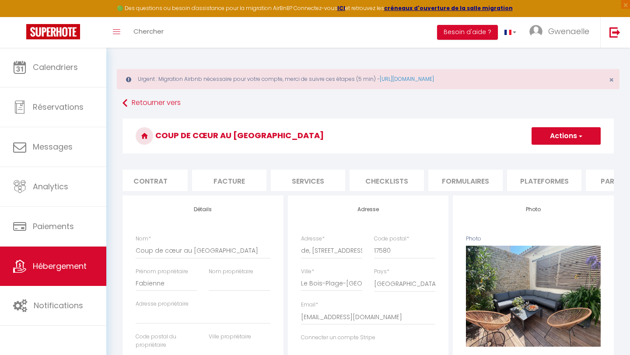
scroll to position [0, 95]
click at [534, 174] on li "Plateformes" at bounding box center [536, 180] width 74 height 21
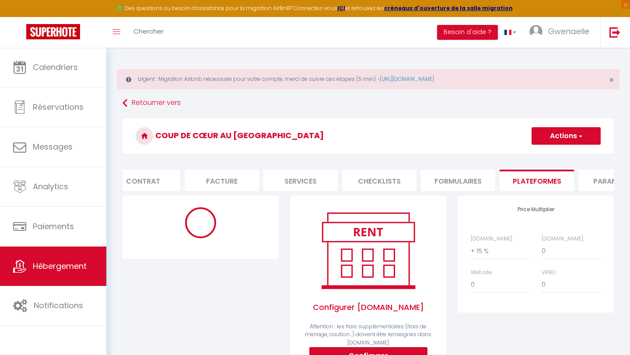
click at [589, 178] on li "Paramètres" at bounding box center [615, 180] width 74 height 21
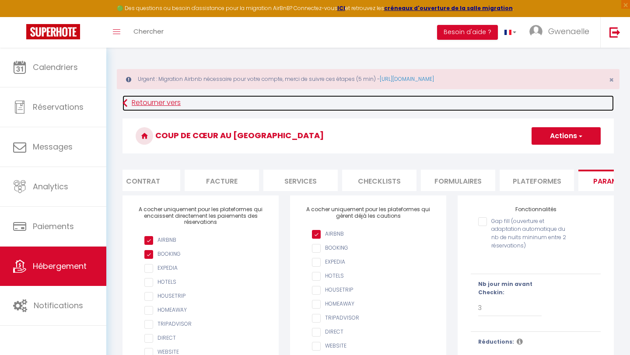
click at [135, 97] on link "Retourner vers" at bounding box center [367, 103] width 491 height 16
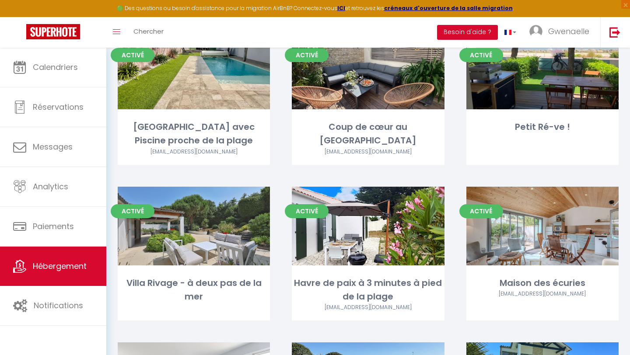
scroll to position [122, 0]
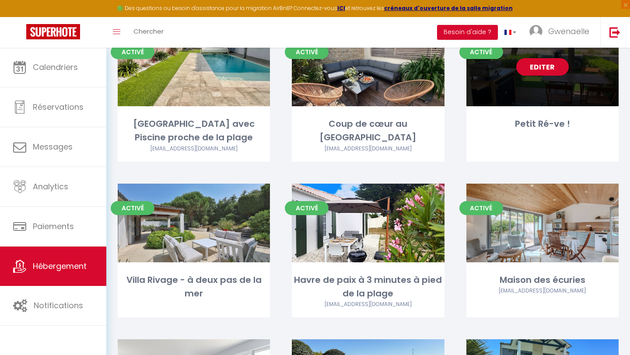
click at [557, 111] on div "Activé Editer Petit Ré-ve !" at bounding box center [542, 95] width 152 height 134
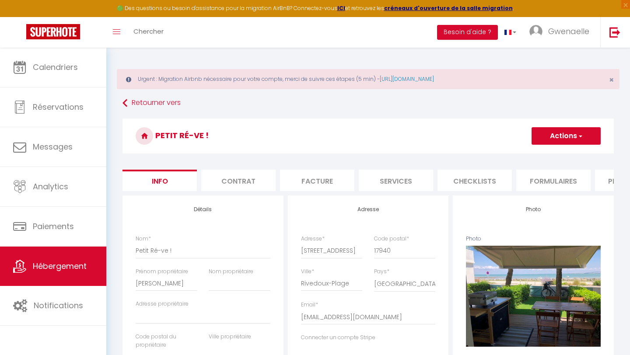
click at [609, 183] on li "Plateformes" at bounding box center [632, 180] width 74 height 21
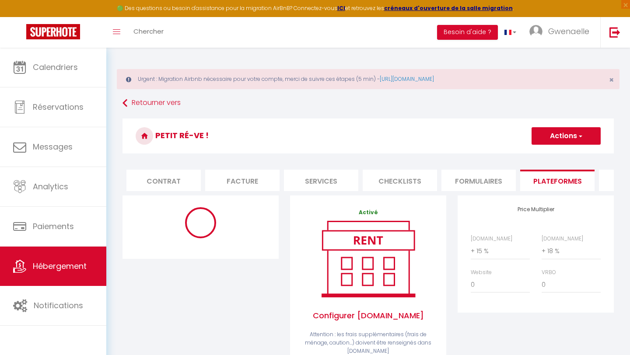
scroll to position [0, 87]
click at [605, 181] on li "Paramètres" at bounding box center [623, 180] width 74 height 21
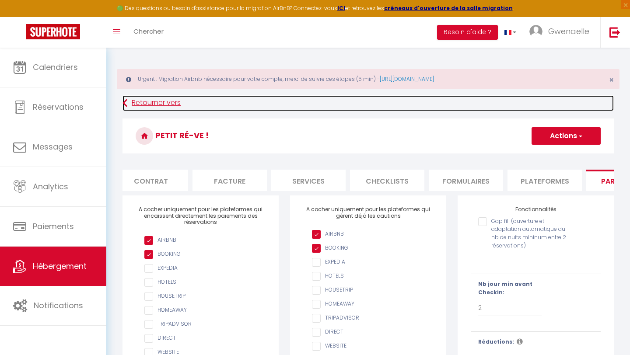
click at [151, 103] on link "Retourner vers" at bounding box center [367, 103] width 491 height 16
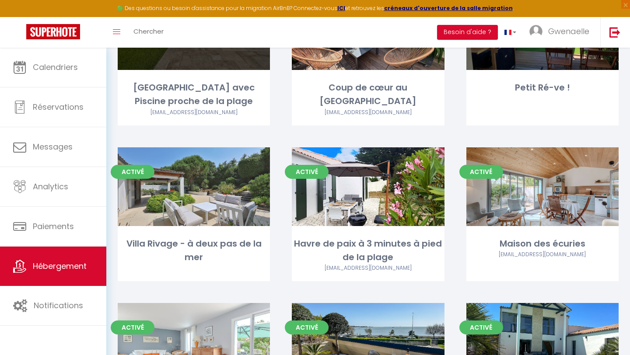
scroll to position [159, 0]
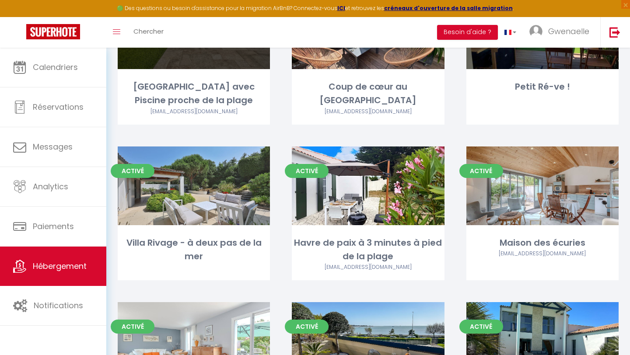
click at [161, 275] on div "Activé Editer Villa Rivage - à deux pas de la mer" at bounding box center [194, 213] width 152 height 134
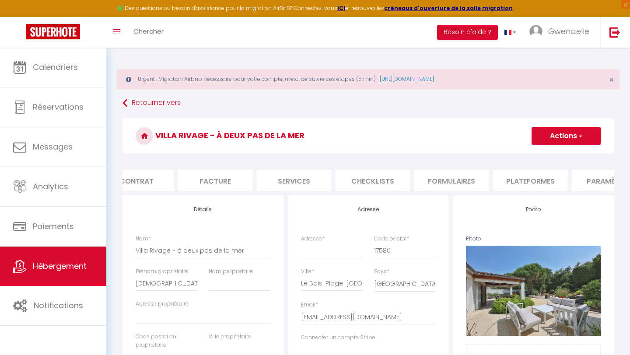
scroll to position [0, 148]
click at [567, 183] on li "Paramètres" at bounding box center [563, 180] width 74 height 21
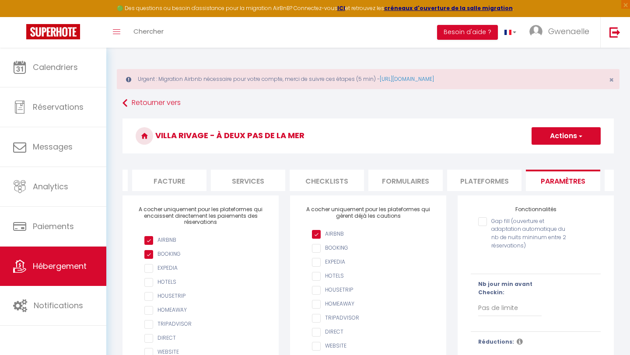
click at [189, 180] on li "Facture" at bounding box center [169, 180] width 74 height 21
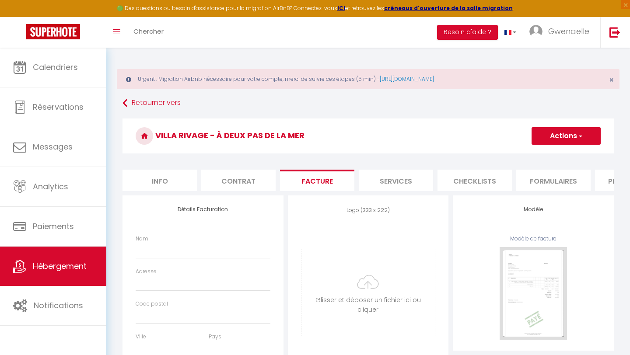
click at [174, 178] on li "Info" at bounding box center [159, 180] width 74 height 21
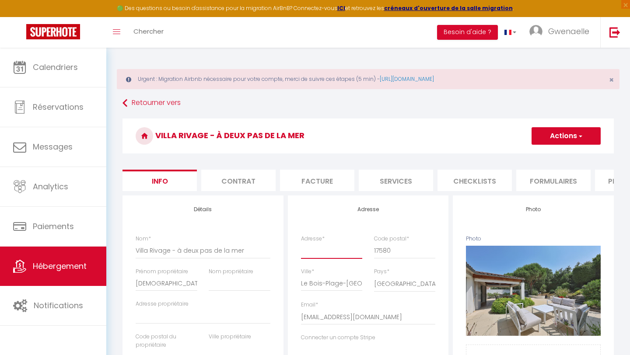
click at [328, 252] on input "Adresse *" at bounding box center [332, 251] width 62 height 16
click at [574, 142] on button "Actions" at bounding box center [565, 135] width 69 height 17
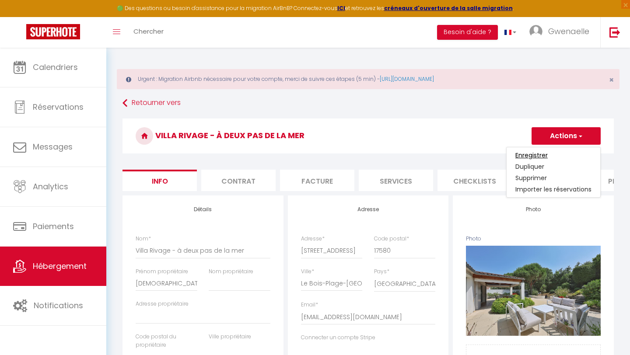
click at [532, 156] on input "Enregistrer" at bounding box center [531, 155] width 32 height 9
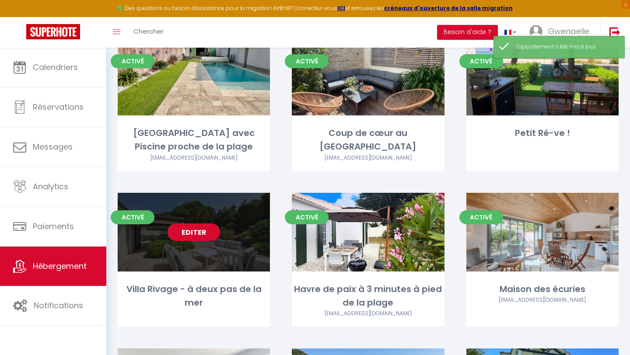
scroll to position [115, 0]
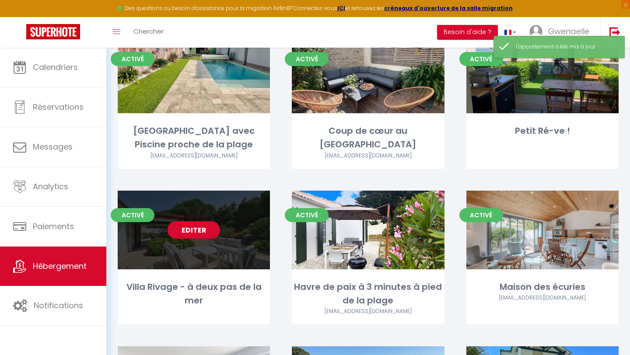
click at [203, 292] on div "Villa Rivage - à deux pas de la mer" at bounding box center [194, 294] width 152 height 28
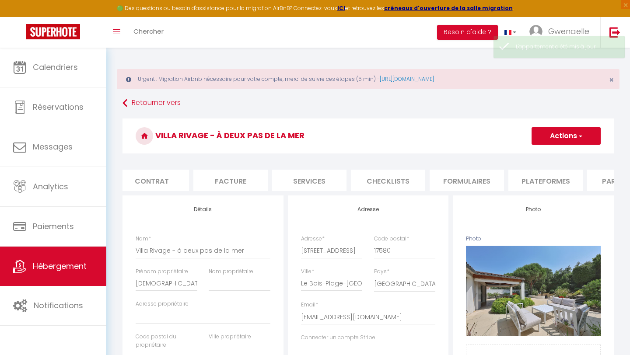
scroll to position [0, 93]
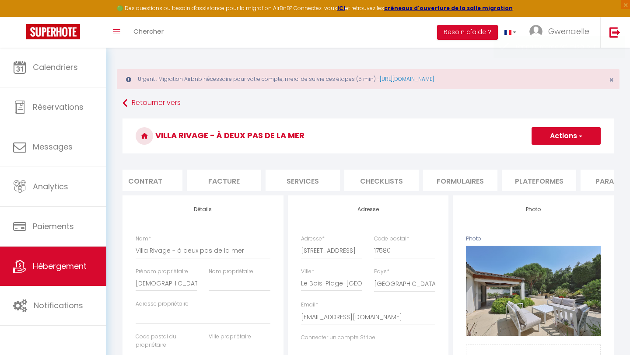
click at [550, 181] on li "Plateformes" at bounding box center [538, 180] width 74 height 21
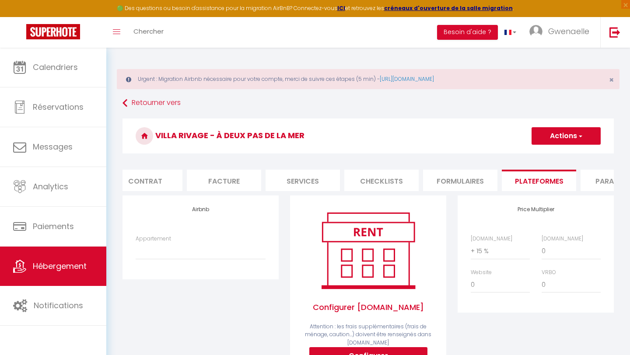
click at [599, 178] on li "Paramètres" at bounding box center [617, 180] width 74 height 21
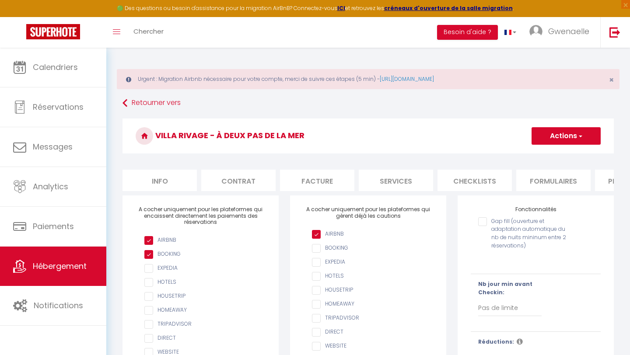
scroll to position [0, 93]
select select "3"
checkbox input "false"
click at [571, 139] on button "Actions" at bounding box center [565, 135] width 69 height 17
click at [552, 157] on input "Enregistrer" at bounding box center [556, 155] width 32 height 9
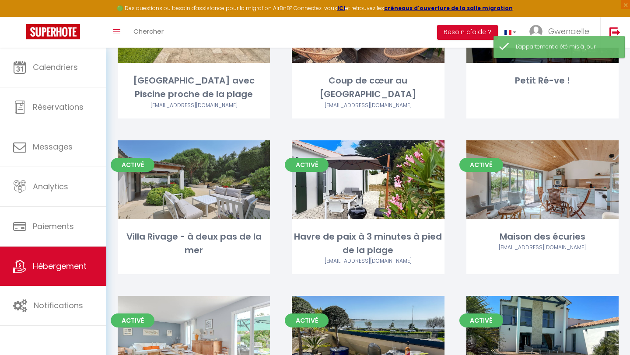
scroll to position [179, 0]
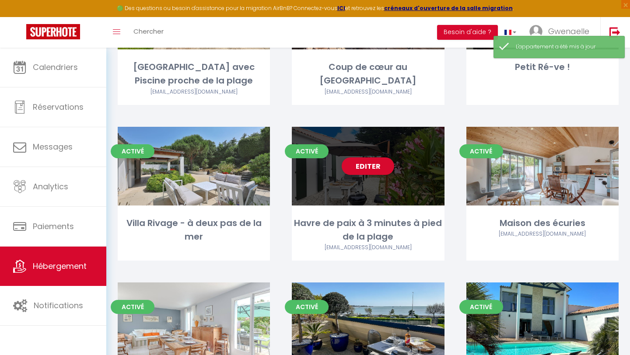
click at [374, 240] on div "Havre de paix à 3 minutes à pied de la plage" at bounding box center [368, 230] width 152 height 28
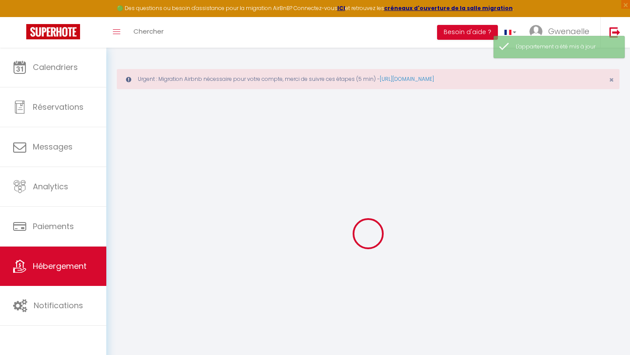
select select
checkbox input "false"
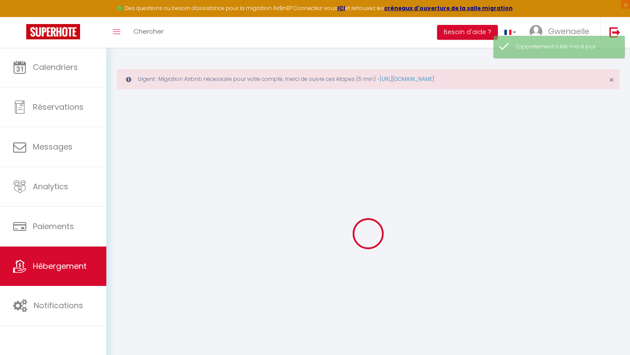
checkbox input "false"
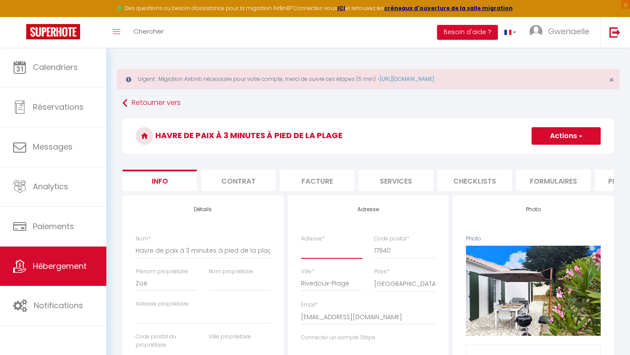
click at [331, 254] on input "Adresse *" at bounding box center [332, 251] width 62 height 16
type input "3"
select select
checkbox input "false"
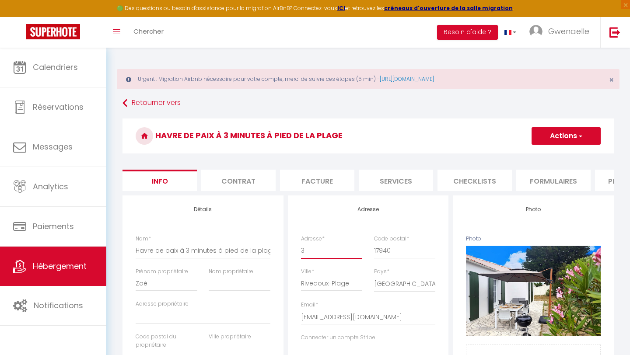
checkbox input "false"
type input "33"
select select
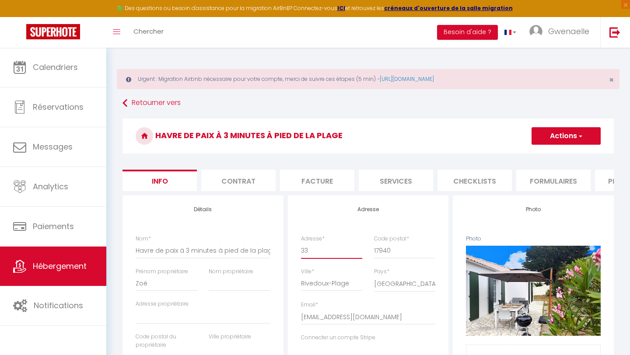
select select
checkbox input "false"
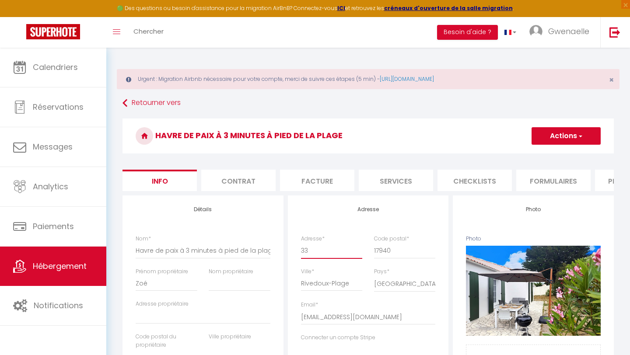
type input "33"
select select
checkbox input "false"
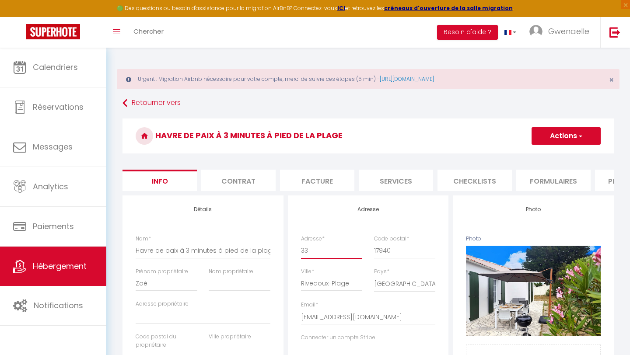
checkbox input "false"
type input "33 r"
select select
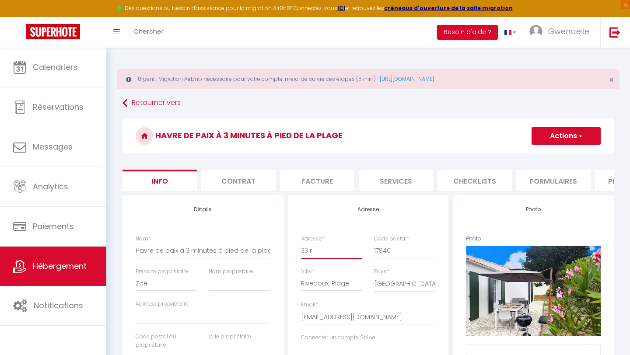
checkbox input "false"
type input "33 ru"
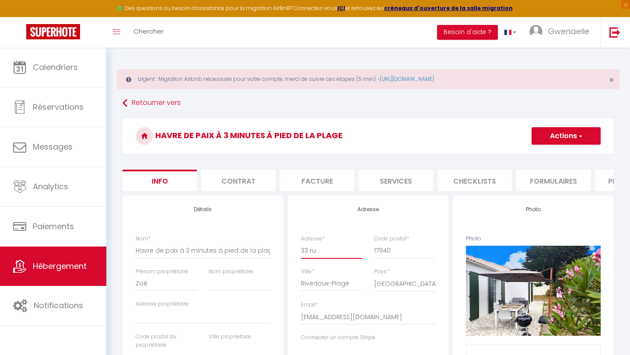
select select
checkbox input "false"
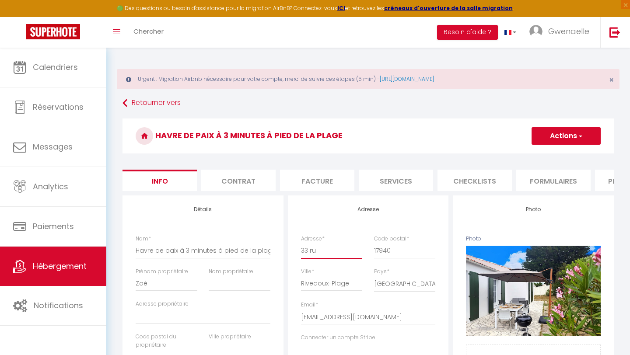
checkbox input "false"
type input "33 rue"
select select
checkbox input "false"
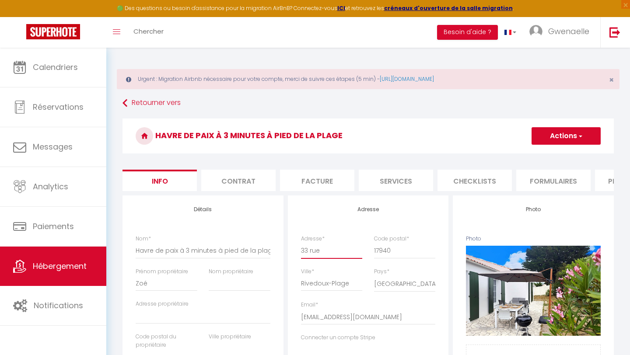
checkbox input "false"
type input "33 rue"
select select
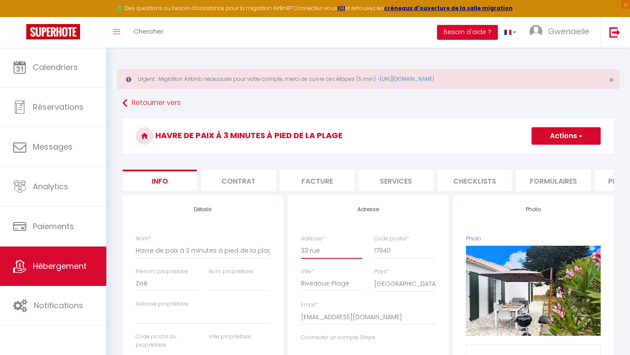
select select
checkbox input "false"
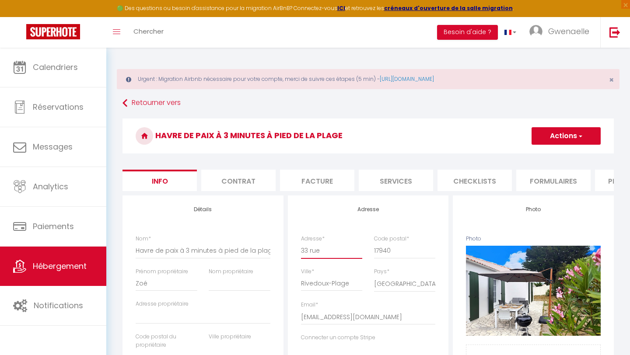
type input "[STREET_ADDRESS]"
select select
checkbox input "false"
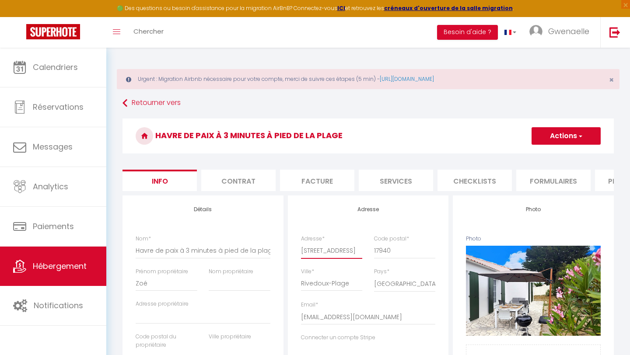
checkbox input "false"
type input "[STREET_ADDRESS]"
select select
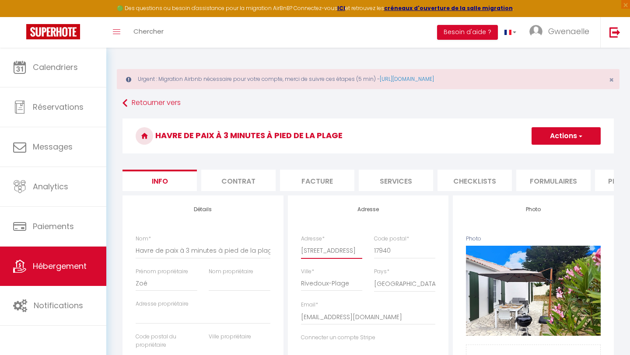
checkbox input "false"
type input "[STREET_ADDRESS]"
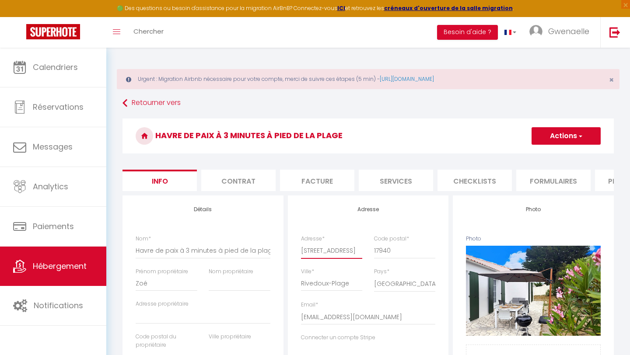
select select
checkbox input "false"
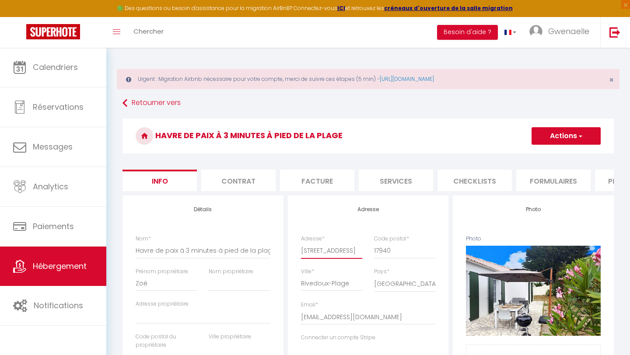
checkbox input "false"
type input "[STREET_ADDRESS]"
select select
checkbox input "false"
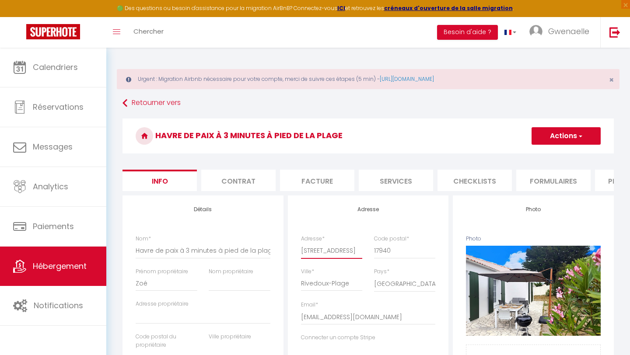
checkbox input "false"
type input "[STREET_ADDRESS]"
select select
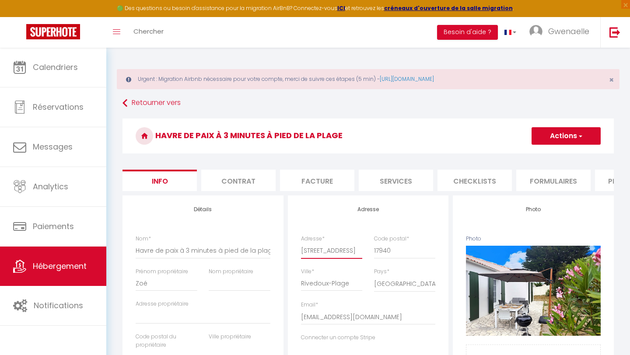
select select
checkbox input "false"
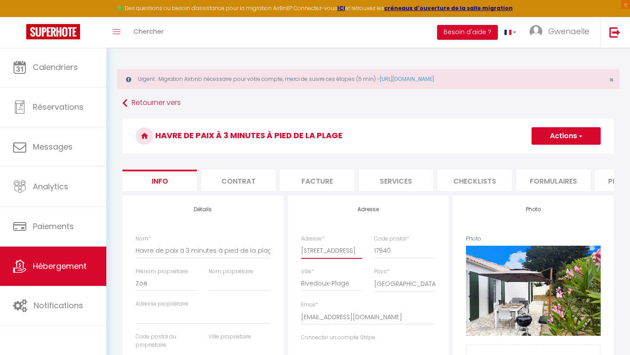
type input "[STREET_ADDRESS]"
select select
checkbox input "false"
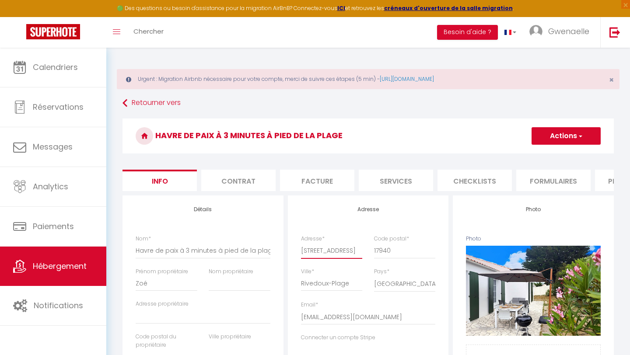
checkbox input "false"
type input "[STREET_ADDRESS]"
select select
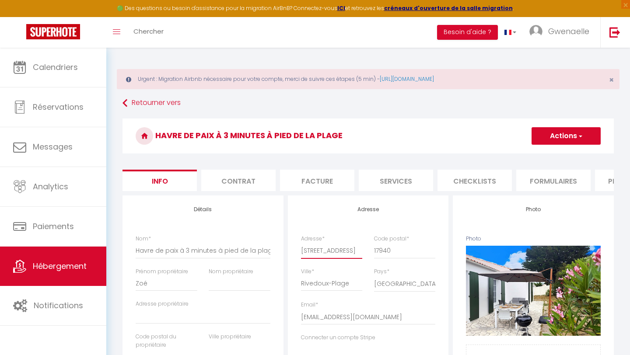
checkbox input "false"
type input "[STREET_ADDRESS]"
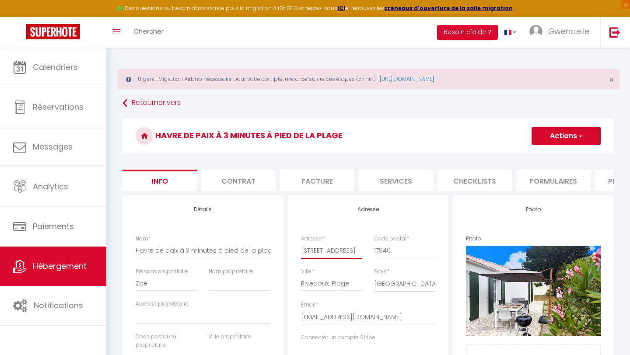
select select
checkbox input "false"
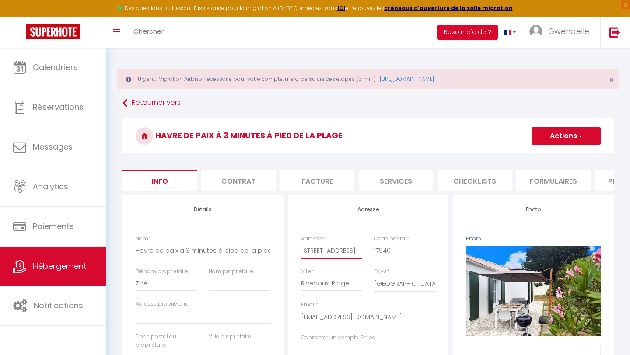
checkbox input "false"
type input "[STREET_ADDRESS]"
select select
checkbox input "false"
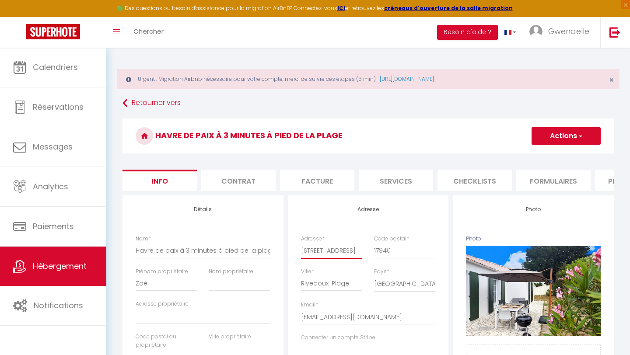
checkbox input "false"
click at [308, 250] on input "[STREET_ADDRESS]" at bounding box center [332, 251] width 62 height 16
type input "[STREET_ADDRESS]"
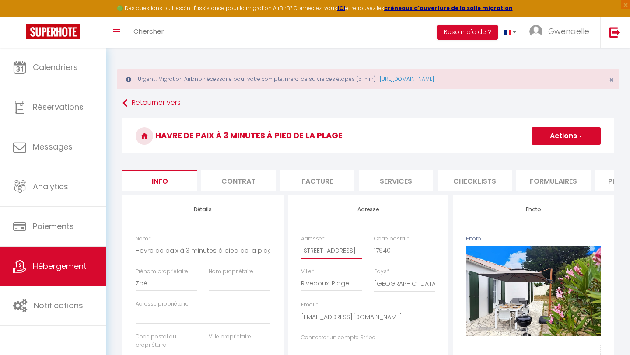
select select
checkbox input "false"
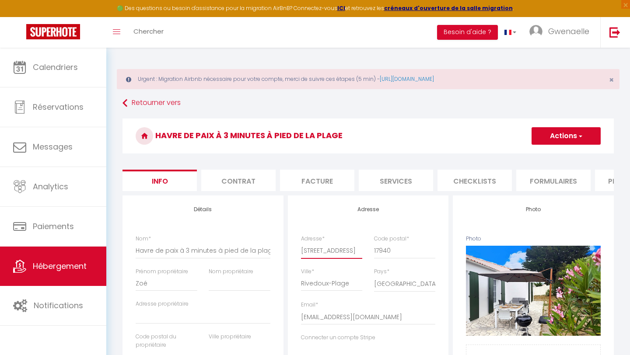
checkbox input "false"
type input "[GEOGRAPHIC_DATA]"
select select
checkbox input "false"
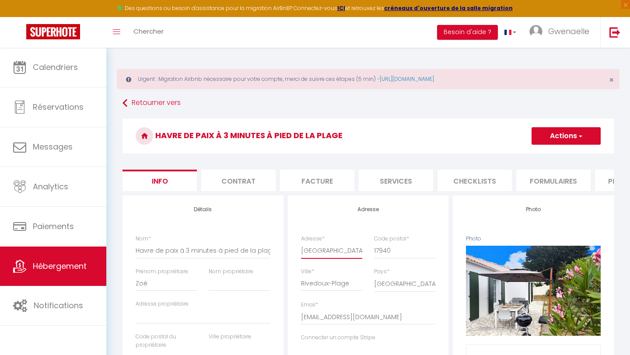
checkbox input "false"
type input "[STREET_ADDRESS]"
select select
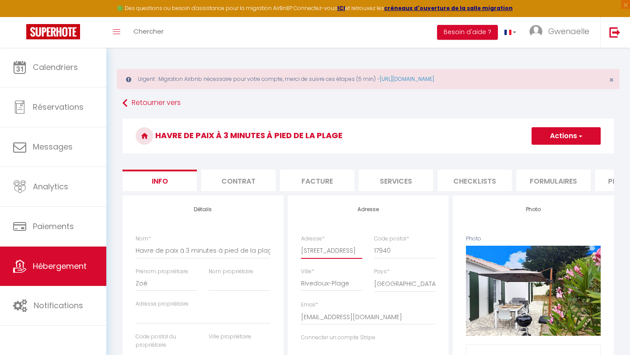
select select
checkbox input "false"
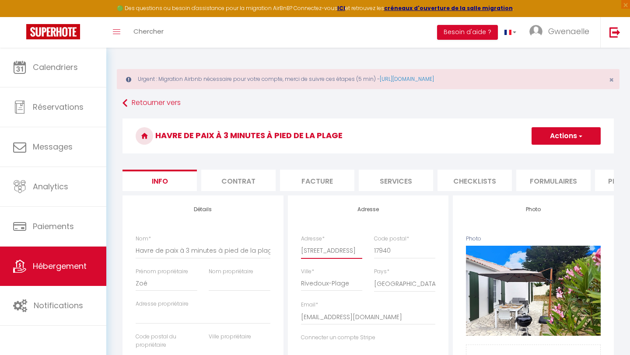
type input "[STREET_ADDRESS]"
select select
checkbox input "false"
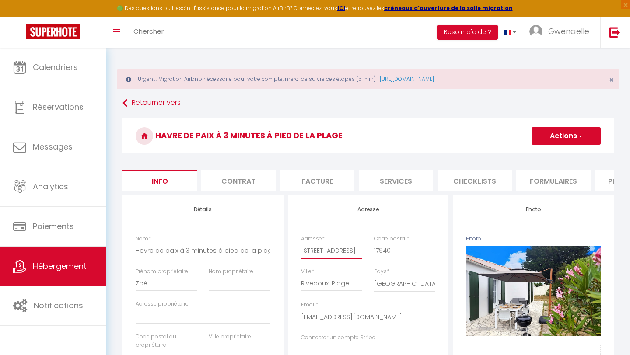
checkbox input "false"
type input "[STREET_ADDRESS]"
select select
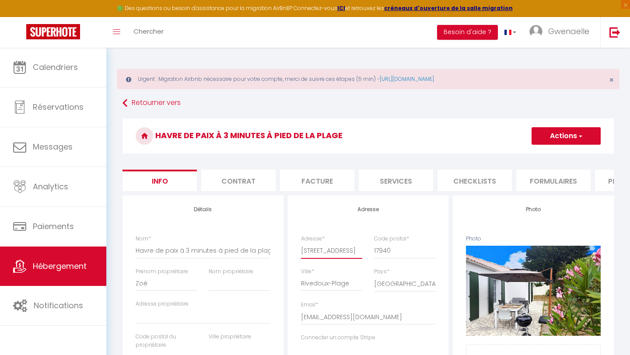
checkbox input "false"
select select
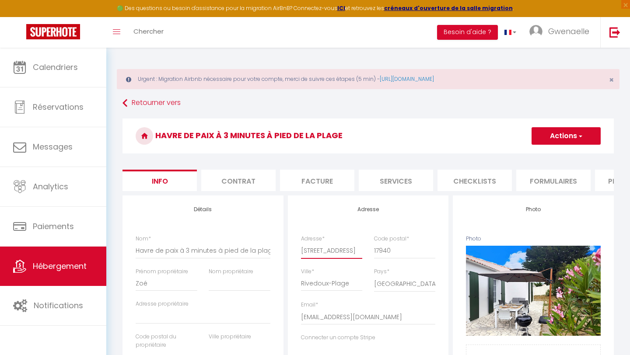
select select
checkbox input "false"
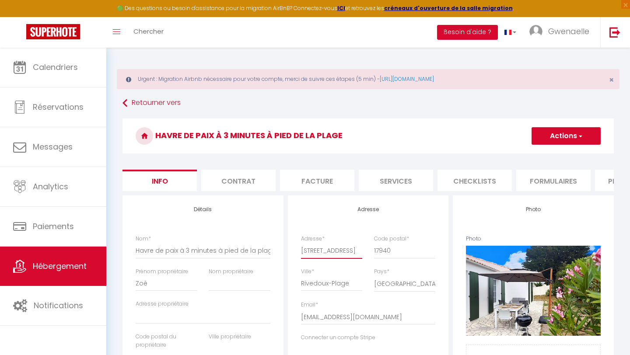
type input "[STREET_ADDRESS]"
click at [574, 144] on button "Actions" at bounding box center [565, 135] width 69 height 17
click at [542, 157] on input "Enregistrer" at bounding box center [531, 155] width 32 height 9
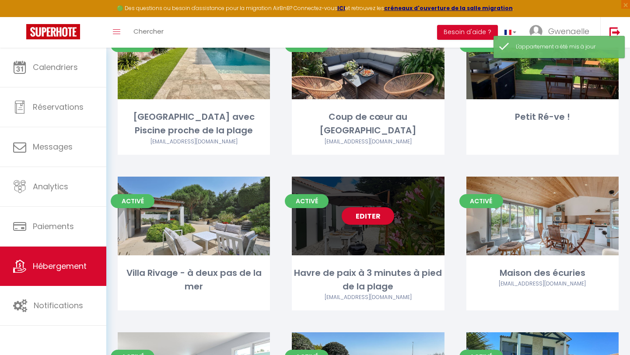
scroll to position [137, 0]
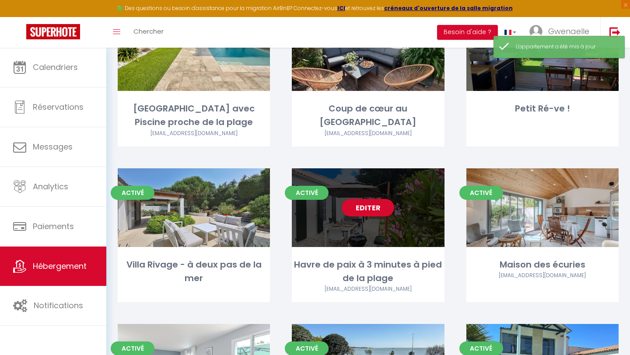
click at [351, 259] on div "Havre de paix à 3 minutes à pied de la plage" at bounding box center [368, 272] width 152 height 28
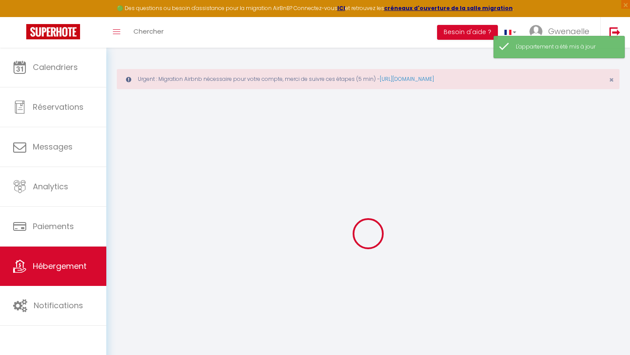
select select
checkbox input "false"
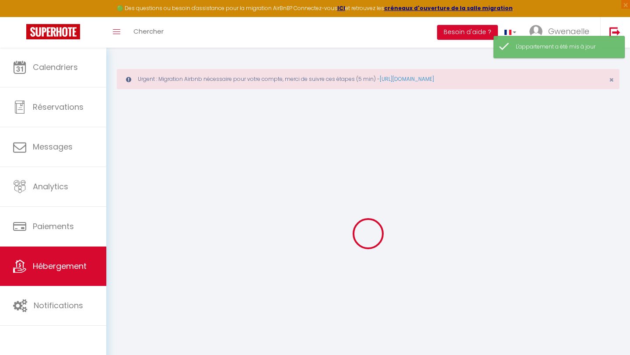
checkbox input "false"
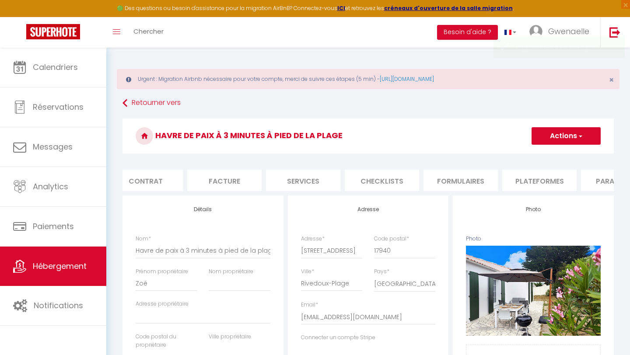
scroll to position [0, 116]
click at [518, 177] on li "Plateformes" at bounding box center [515, 180] width 74 height 21
select select
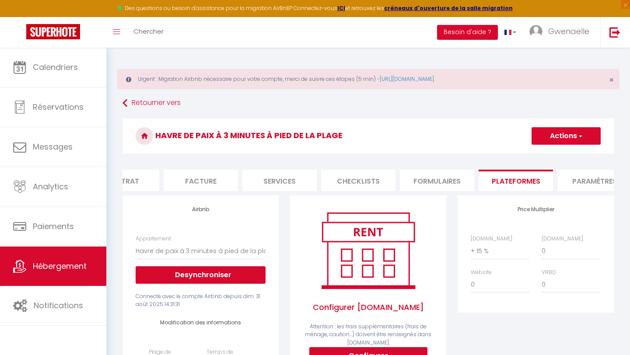
click at [578, 174] on li "Paramètres" at bounding box center [594, 180] width 74 height 21
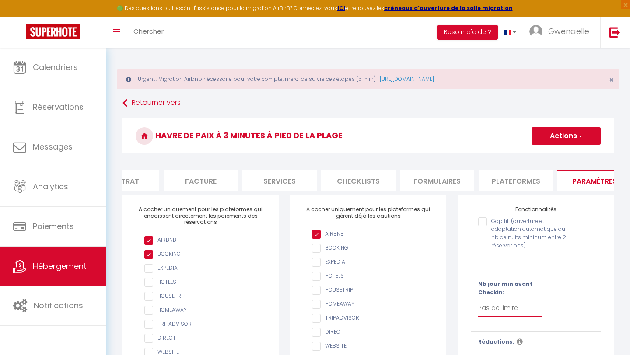
click at [510, 304] on select "Pas de limite 1 2 3 4 5 6 7" at bounding box center [509, 308] width 63 height 17
select select "3"
checkbox input "false"
click at [575, 138] on button "Actions" at bounding box center [565, 135] width 69 height 17
click at [563, 155] on input "Enregistrer" at bounding box center [556, 155] width 32 height 9
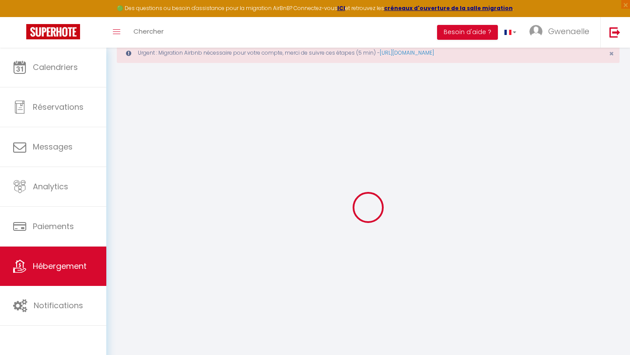
scroll to position [48, 0]
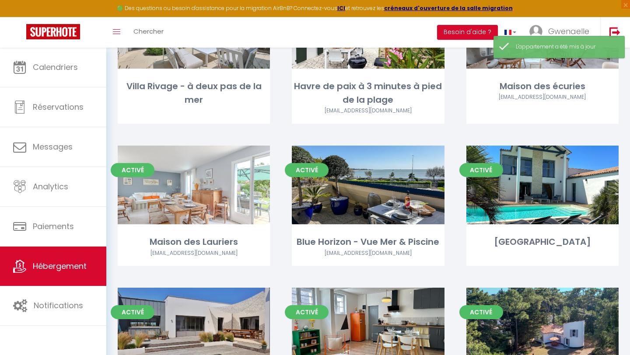
scroll to position [339, 0]
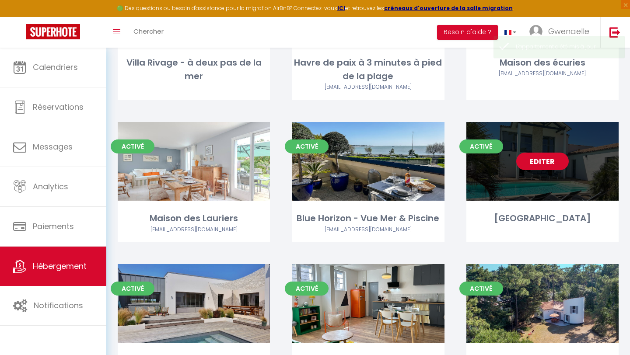
click at [499, 201] on div "Activé Editer [GEOGRAPHIC_DATA]" at bounding box center [542, 182] width 152 height 120
select select "3"
select select "2"
select select "1"
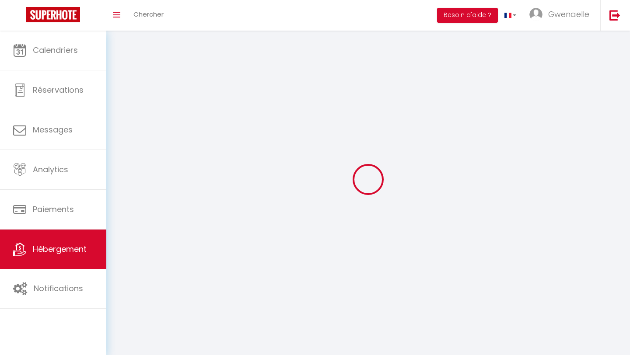
select select
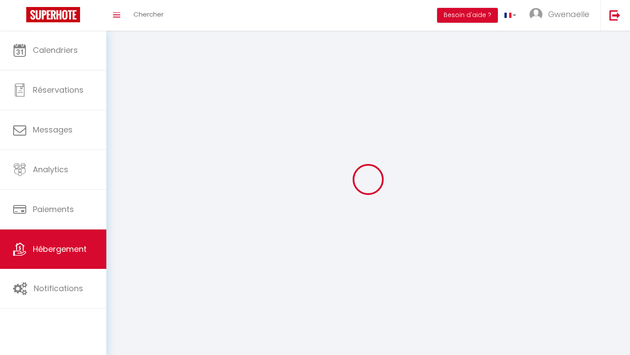
select select
checkbox input "false"
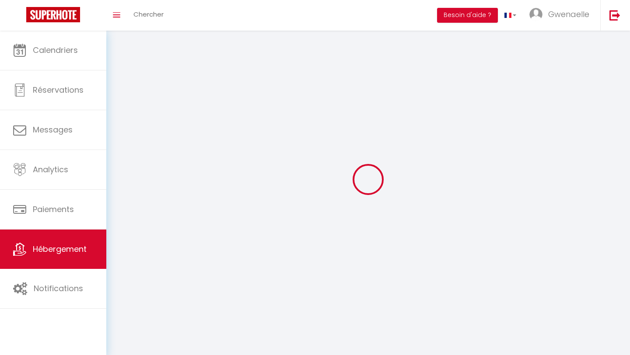
select select
select select "1"
select select "28"
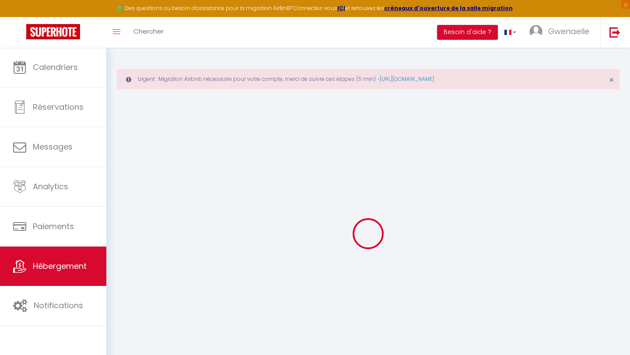
select select
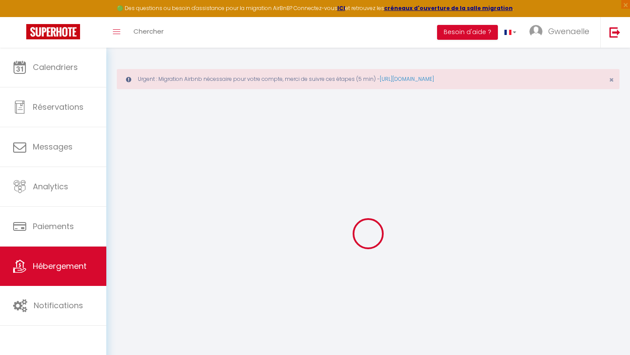
select select
checkbox input "false"
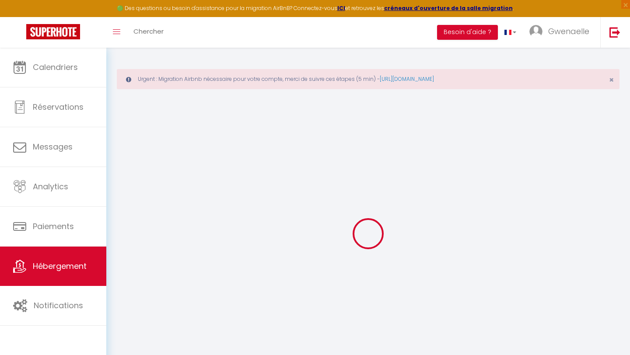
select select
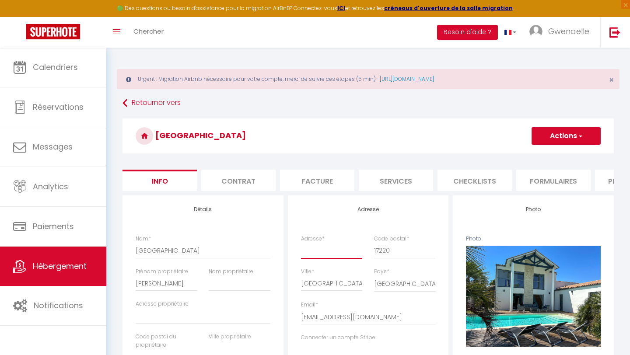
click at [323, 244] on input "Adresse *" at bounding box center [332, 251] width 62 height 16
click at [577, 140] on button "Actions" at bounding box center [565, 135] width 69 height 17
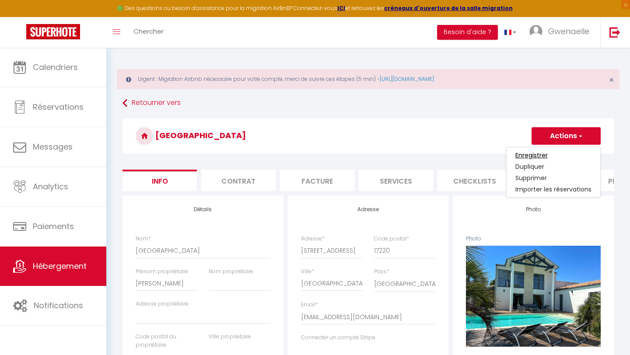
click at [540, 157] on input "Enregistrer" at bounding box center [531, 155] width 32 height 9
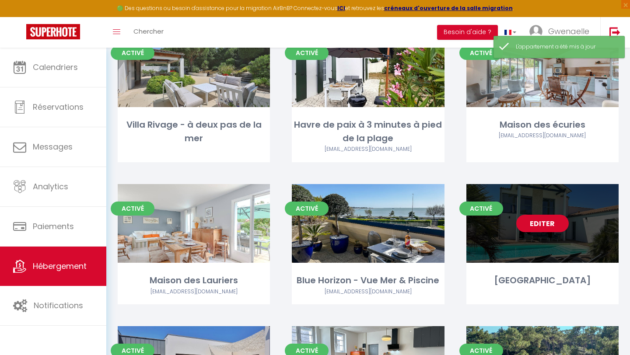
scroll to position [307, 0]
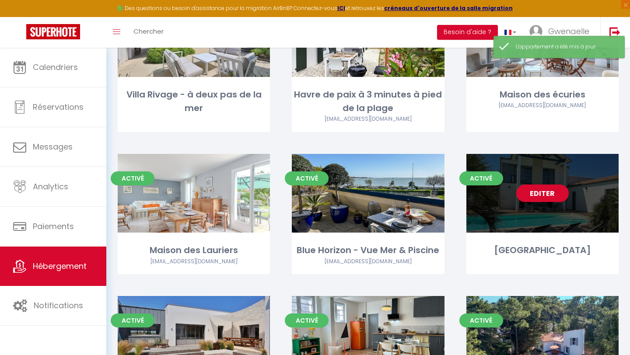
click at [578, 235] on div "Activé Editer [GEOGRAPHIC_DATA]" at bounding box center [542, 214] width 152 height 120
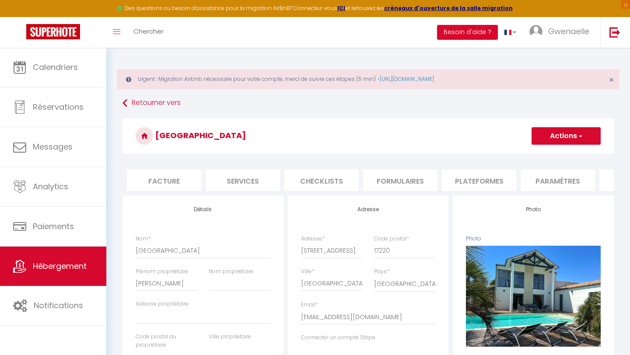
scroll to position [0, 178]
click at [442, 173] on li "Plateformes" at bounding box center [454, 180] width 74 height 21
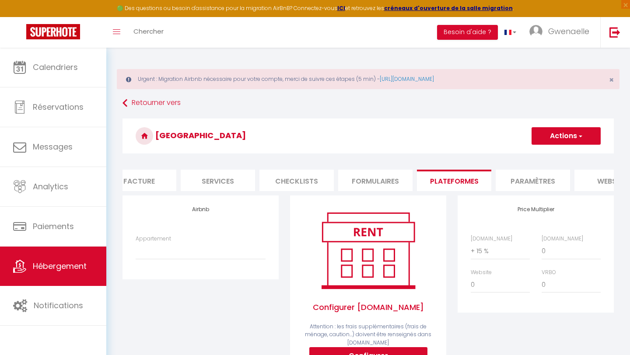
click at [542, 176] on li "Paramètres" at bounding box center [532, 180] width 74 height 21
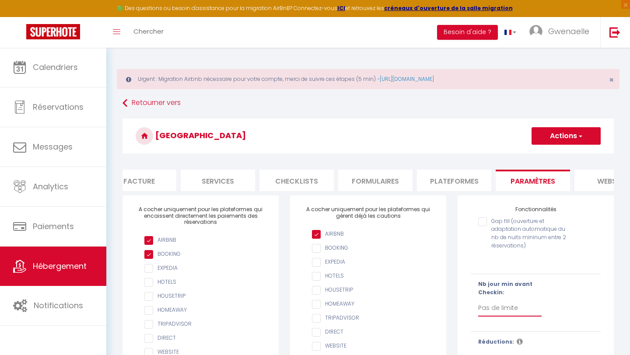
click at [505, 309] on select "Pas de limite 1 2 3 4 5 6 7" at bounding box center [509, 308] width 63 height 17
click at [564, 137] on button "Actions" at bounding box center [565, 135] width 69 height 17
click at [557, 156] on input "Enregistrer" at bounding box center [556, 155] width 32 height 9
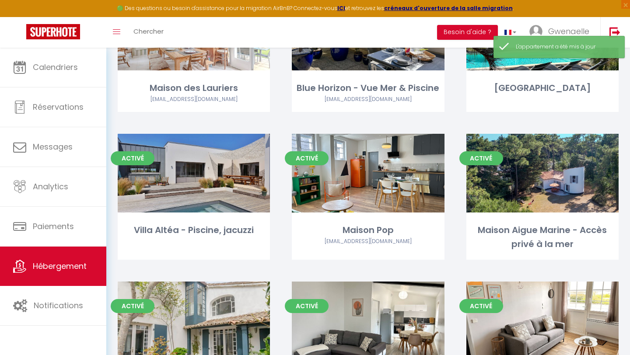
scroll to position [473, 0]
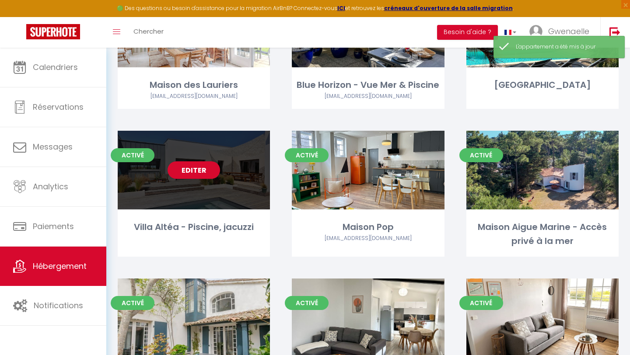
click at [217, 223] on div "Villa Altéa - Piscine, jacuzzi" at bounding box center [194, 227] width 152 height 14
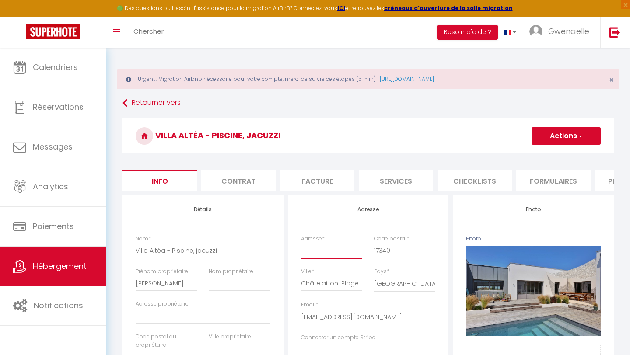
click at [328, 248] on input "Adresse *" at bounding box center [332, 251] width 62 height 16
click at [578, 140] on button "Actions" at bounding box center [565, 135] width 69 height 17
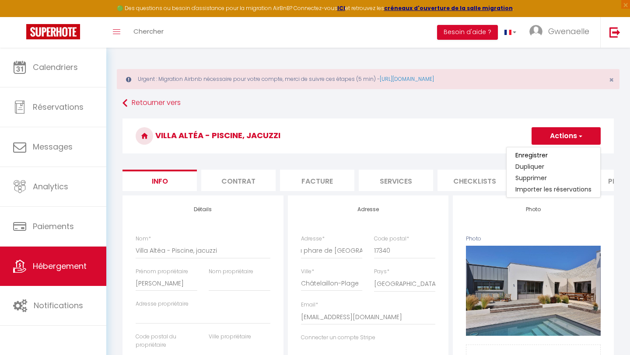
scroll to position [0, 0]
click at [536, 155] on input "Enregistrer" at bounding box center [531, 155] width 32 height 9
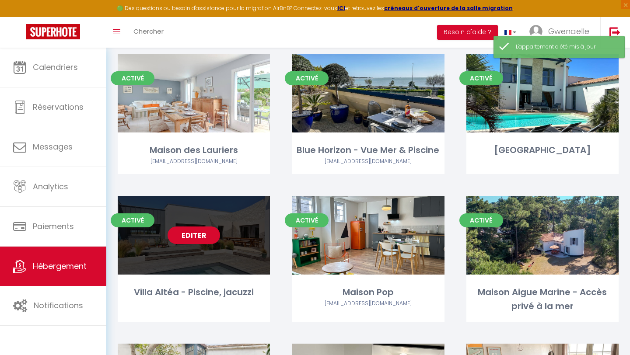
scroll to position [420, 0]
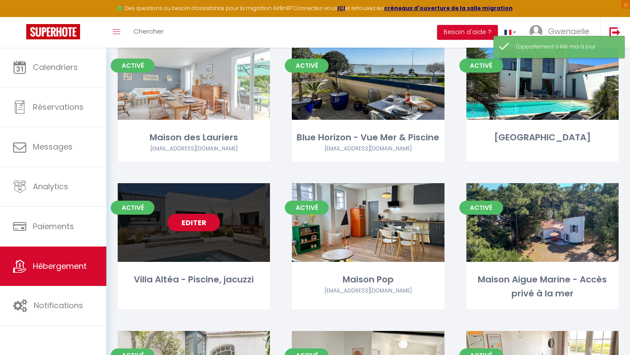
click at [222, 289] on div "Villa Altéa - Piscine, jacuzzi" at bounding box center [194, 284] width 152 height 22
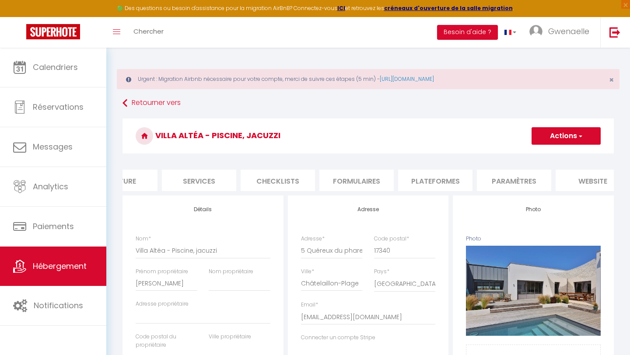
scroll to position [0, 224]
click at [491, 177] on li "Paramètres" at bounding box center [486, 180] width 74 height 21
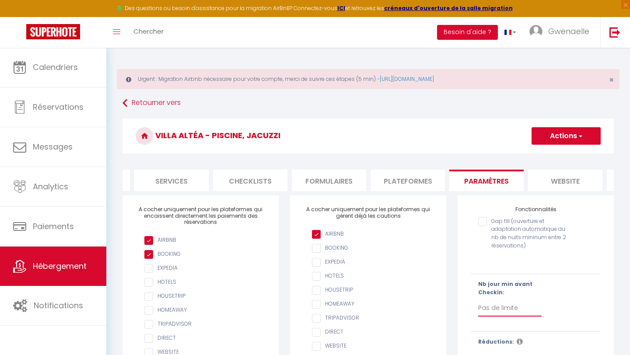
click at [492, 304] on select "Pas de limite 1 2 3 4 5 6 7" at bounding box center [509, 308] width 63 height 17
click at [569, 135] on button "Actions" at bounding box center [565, 135] width 69 height 17
click at [549, 157] on input "Enregistrer" at bounding box center [556, 155] width 32 height 9
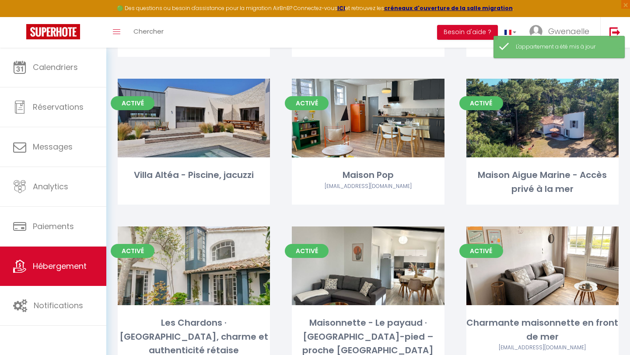
scroll to position [531, 0]
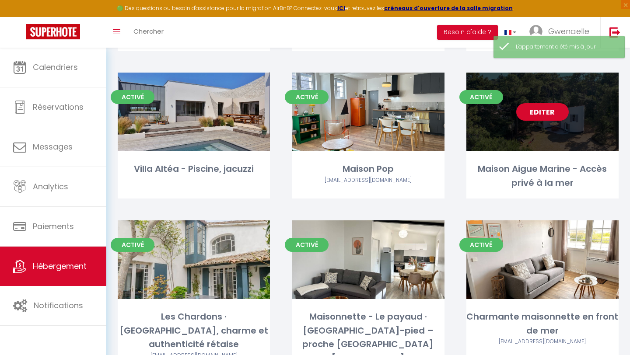
click at [546, 167] on div "Maison Aigue Marine - Accès privé à la mer" at bounding box center [542, 176] width 152 height 28
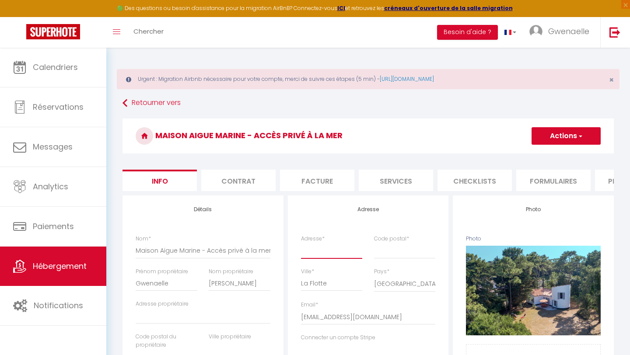
click at [318, 252] on input "Adresse *" at bounding box center [332, 251] width 62 height 16
click at [396, 256] on input "Code postal *" at bounding box center [405, 251] width 62 height 16
click at [307, 254] on input "[STREET_ADDRESS]" at bounding box center [332, 251] width 62 height 16
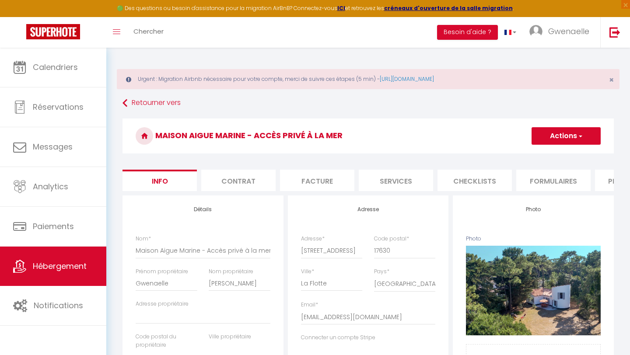
click at [558, 143] on button "Actions" at bounding box center [565, 135] width 69 height 17
click at [534, 157] on input "Enregistrer" at bounding box center [531, 155] width 32 height 9
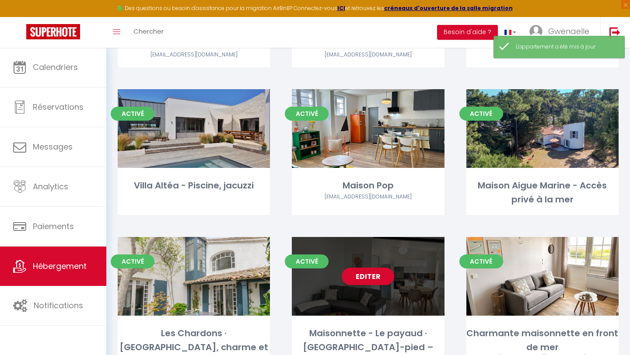
scroll to position [577, 0]
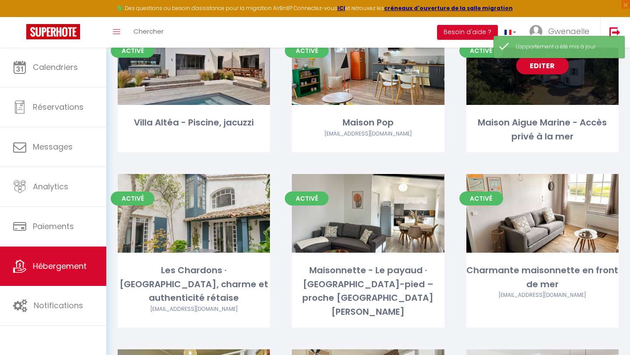
click at [548, 115] on div "Activé Editer Maison Aigue Marine - Accès privé à la mer" at bounding box center [542, 89] width 152 height 126
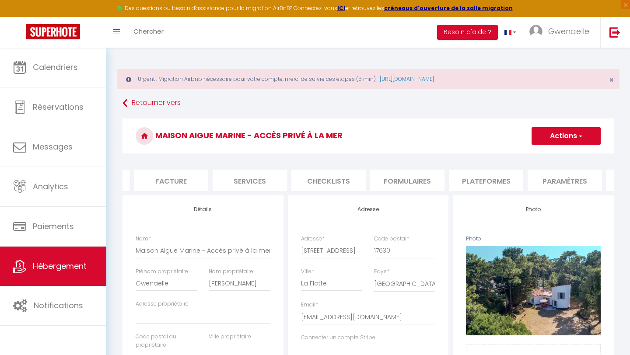
scroll to position [0, 161]
click at [550, 176] on li "Paramètres" at bounding box center [549, 180] width 74 height 21
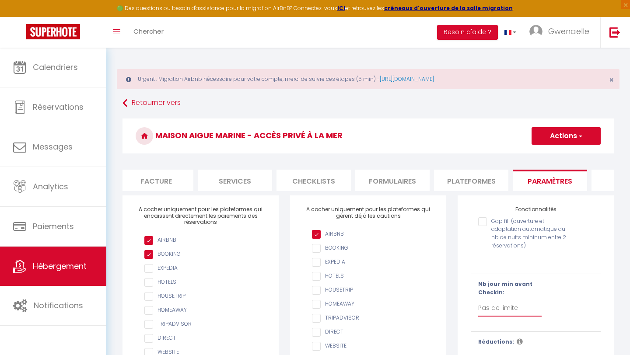
click at [506, 307] on select "Pas de limite 1 2 3 4 5 6 7" at bounding box center [509, 308] width 63 height 17
click at [574, 136] on button "Actions" at bounding box center [565, 135] width 69 height 17
click at [562, 153] on input "Enregistrer" at bounding box center [556, 155] width 32 height 9
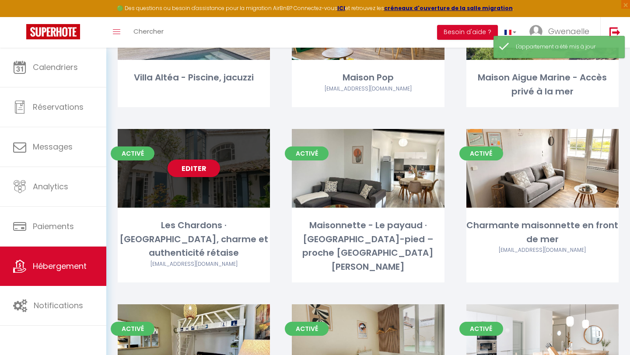
scroll to position [628, 0]
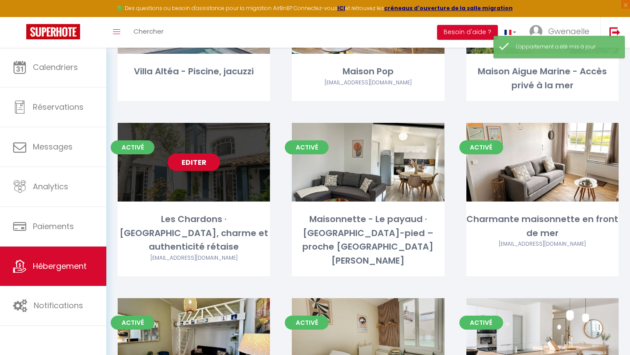
click at [220, 223] on div "Les Chardons · [GEOGRAPHIC_DATA], charme et authenticité rétaise" at bounding box center [194, 232] width 152 height 41
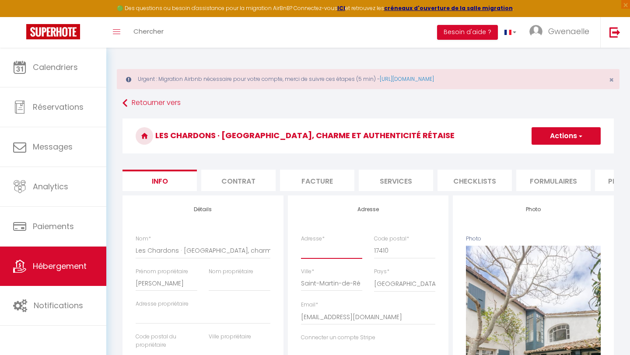
click at [331, 255] on input "Adresse *" at bounding box center [332, 251] width 62 height 16
click at [571, 137] on button "Actions" at bounding box center [565, 135] width 69 height 17
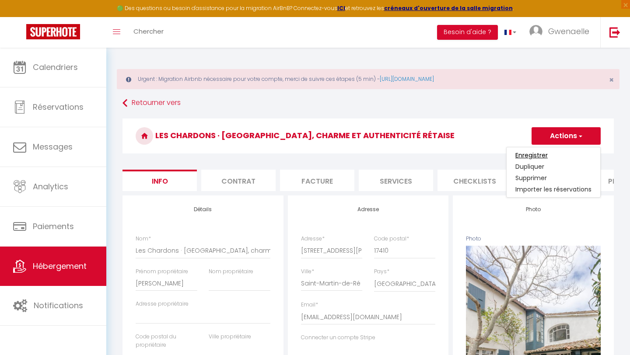
click at [545, 154] on input "Enregistrer" at bounding box center [531, 155] width 32 height 9
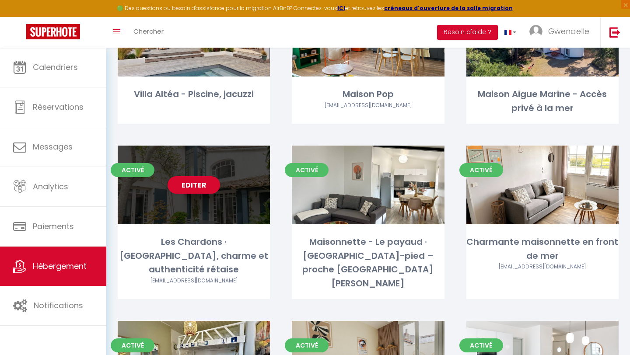
scroll to position [613, 0]
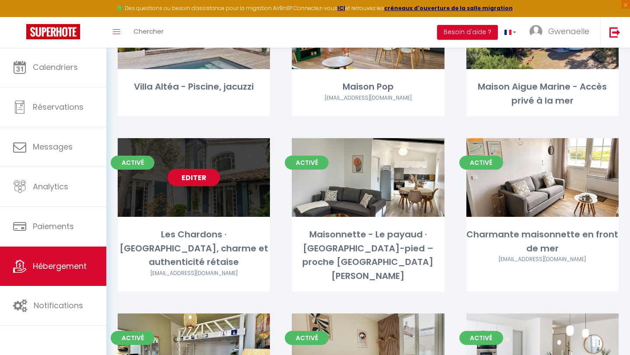
click at [178, 233] on div "Les Chardons · [GEOGRAPHIC_DATA], charme et authenticité rétaise" at bounding box center [194, 248] width 152 height 41
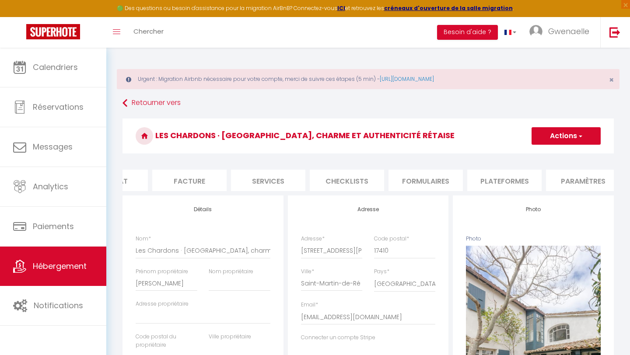
scroll to position [0, 139]
click at [575, 176] on li "Paramètres" at bounding box center [571, 180] width 74 height 21
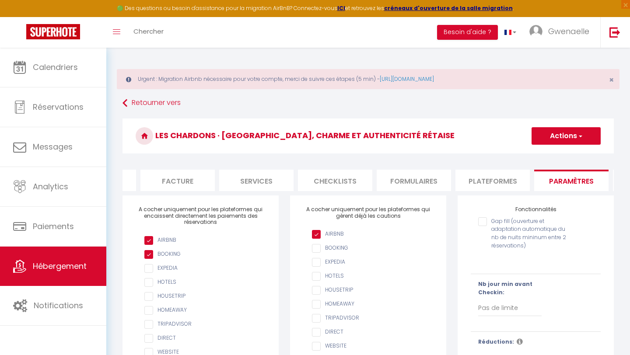
click at [512, 318] on div "Nb jour min avant Checkin: Pas de limite 1 2 3 4 5 6 7" at bounding box center [516, 302] width 77 height 45
click at [519, 303] on select "Pas de limite 1 2 3 4 5 6 7" at bounding box center [509, 308] width 63 height 17
click at [569, 132] on button "Actions" at bounding box center [565, 135] width 69 height 17
click at [551, 157] on input "Enregistrer" at bounding box center [556, 155] width 32 height 9
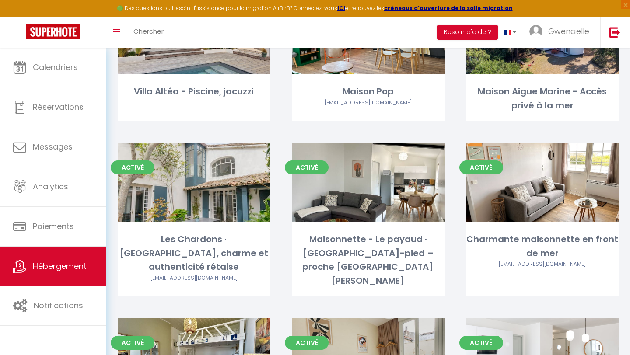
scroll to position [624, 0]
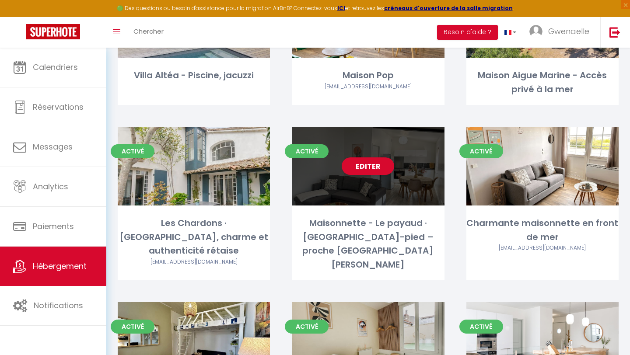
click at [368, 226] on div "Maisonnette - Le payaud · [GEOGRAPHIC_DATA]-pied – proche [GEOGRAPHIC_DATA][PER…" at bounding box center [368, 243] width 152 height 55
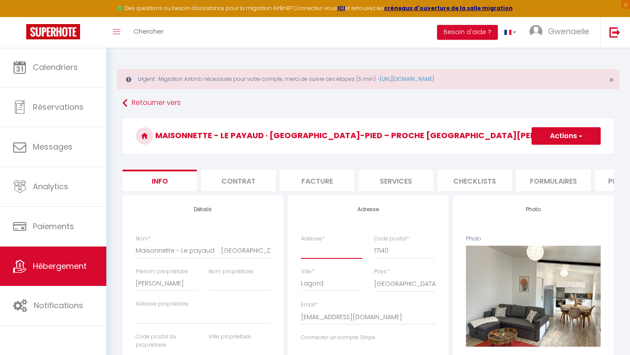
click at [329, 256] on input "Adresse *" at bounding box center [332, 251] width 62 height 16
click at [565, 137] on button "Actions" at bounding box center [565, 135] width 69 height 17
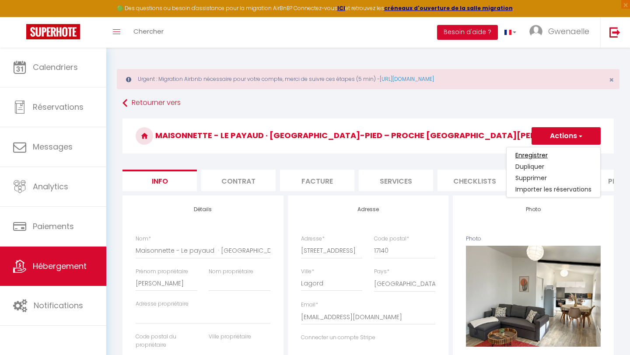
click at [543, 156] on input "Enregistrer" at bounding box center [531, 155] width 32 height 9
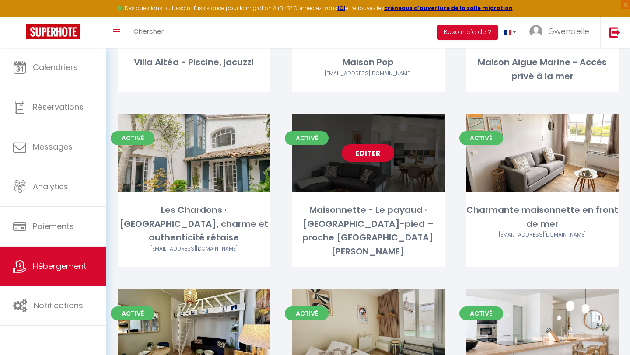
scroll to position [644, 0]
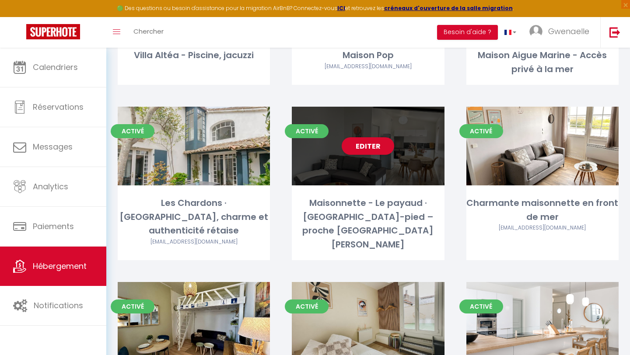
click at [370, 217] on div "Maisonnette - Le payaud · [GEOGRAPHIC_DATA]-pied – proche [GEOGRAPHIC_DATA][PER…" at bounding box center [368, 223] width 152 height 55
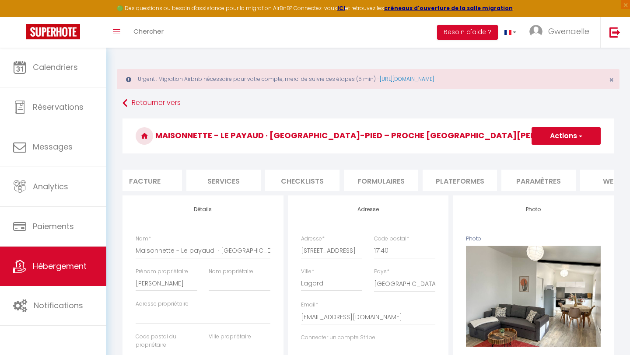
scroll to position [0, 194]
click at [508, 177] on li "Paramètres" at bounding box center [516, 180] width 74 height 21
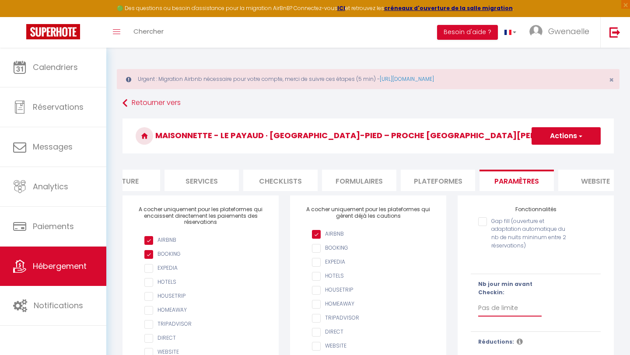
click at [499, 307] on select "Pas de limite 1 2 3 4 5 6 7" at bounding box center [509, 308] width 63 height 17
click at [551, 136] on button "Actions" at bounding box center [565, 135] width 69 height 17
click at [543, 157] on input "Enregistrer" at bounding box center [556, 155] width 32 height 9
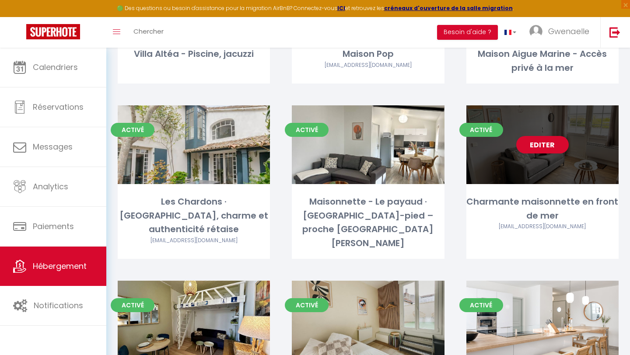
scroll to position [647, 0]
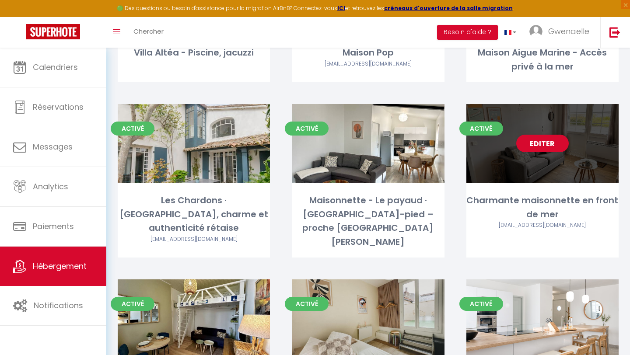
click at [579, 196] on div "Charmante maisonnette en front de mer" at bounding box center [542, 208] width 152 height 28
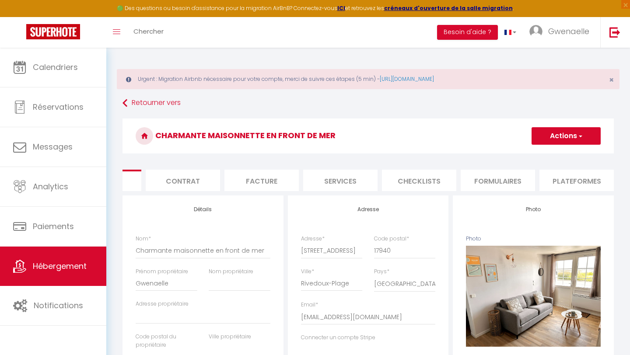
scroll to position [0, 57]
click at [574, 172] on li "Plateformes" at bounding box center [575, 180] width 74 height 21
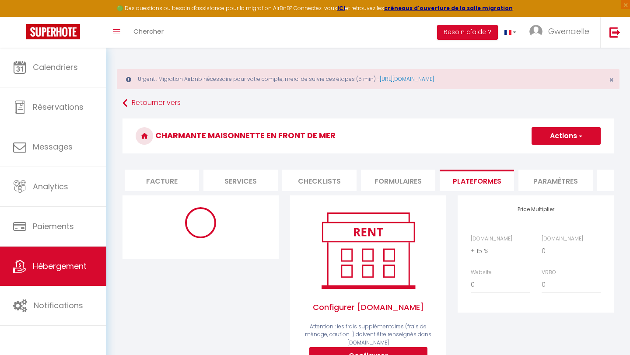
scroll to position [0, 168]
click at [562, 178] on li "Paramètres" at bounding box center [542, 180] width 74 height 21
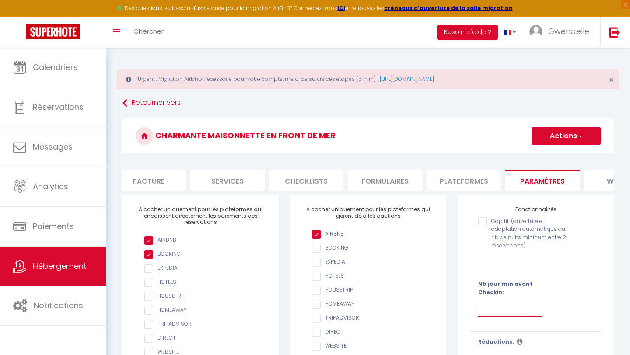
click at [515, 310] on select "Pas de limite 1 2 3 4 5 6 7" at bounding box center [509, 308] width 63 height 17
click at [578, 144] on button "Actions" at bounding box center [565, 135] width 69 height 17
click at [555, 153] on input "Enregistrer" at bounding box center [556, 155] width 32 height 9
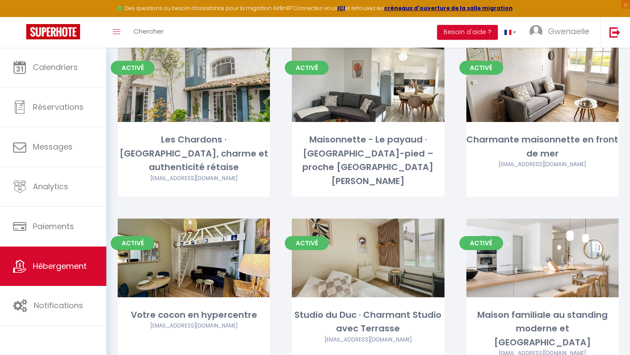
scroll to position [724, 0]
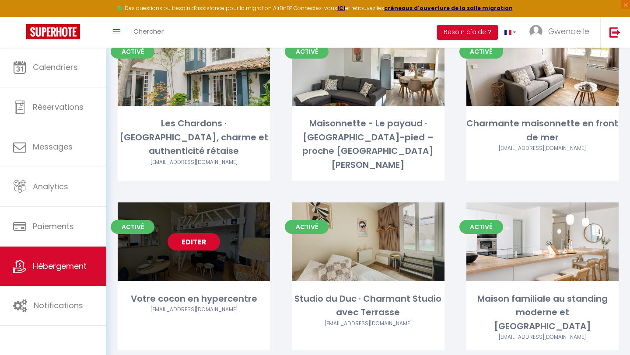
click at [228, 278] on div "Activé Editer Votre cocon en hypercentre [EMAIL_ADDRESS][DOMAIN_NAME]" at bounding box center [194, 276] width 152 height 148
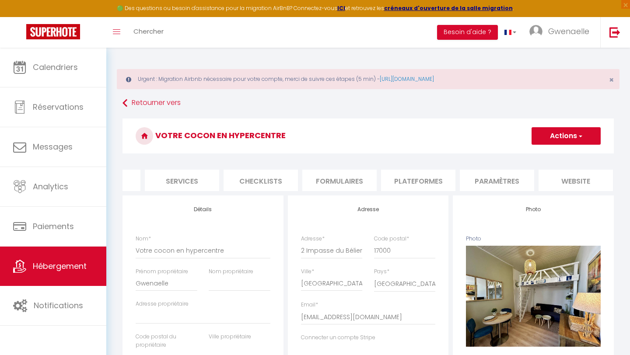
scroll to position [0, 225]
click at [377, 178] on li "Plateformes" at bounding box center [407, 180] width 74 height 21
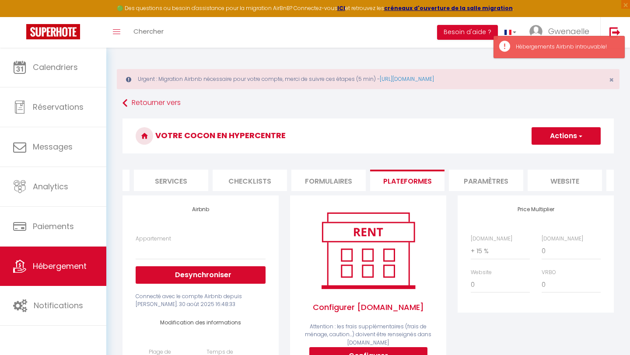
click at [498, 174] on li "Paramètres" at bounding box center [486, 180] width 74 height 21
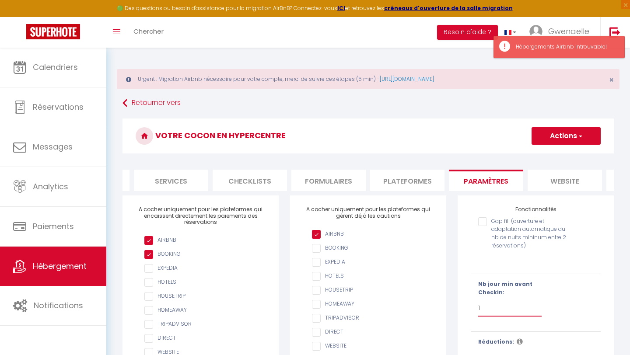
click at [501, 306] on select "Pas de limite 1 2 3 4 5 6 7" at bounding box center [509, 308] width 63 height 17
click at [571, 139] on button "Actions" at bounding box center [565, 135] width 69 height 17
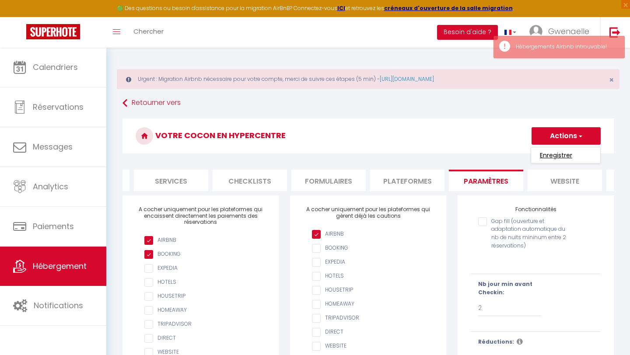
click at [561, 152] on input "Enregistrer" at bounding box center [556, 155] width 32 height 9
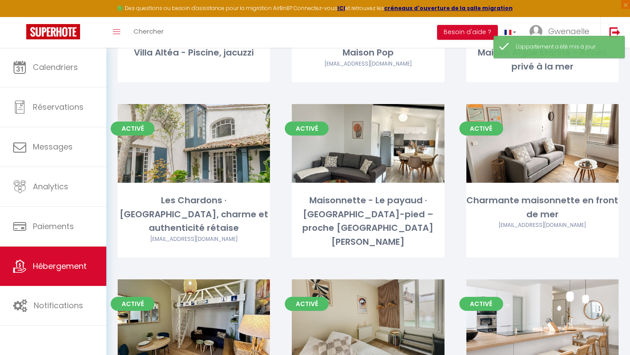
scroll to position [724, 0]
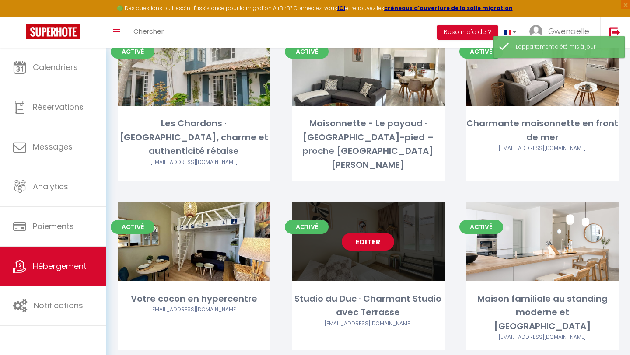
click at [400, 300] on div "Studio du Duc · Charmant Studio avec Terrasse" at bounding box center [368, 306] width 152 height 28
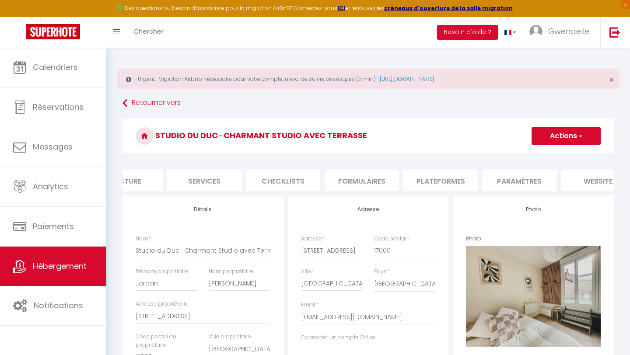
scroll to position [0, 193]
click at [522, 178] on li "Paramètres" at bounding box center [517, 180] width 74 height 21
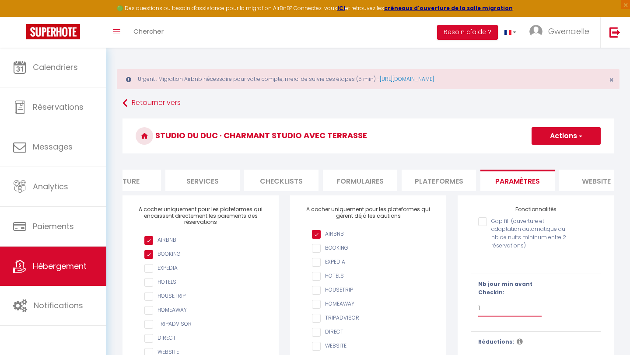
click at [506, 310] on select "Pas de limite 1 2 3 4 5 6 7" at bounding box center [509, 308] width 63 height 17
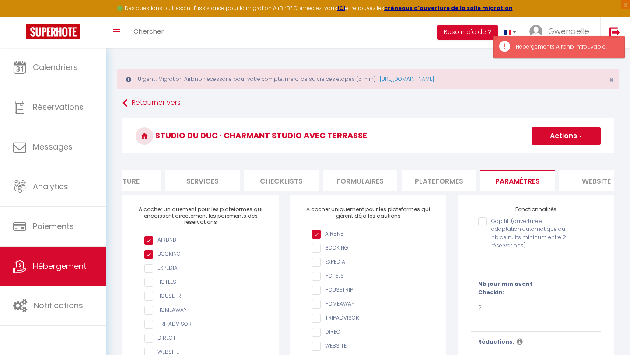
click at [564, 138] on button "Actions" at bounding box center [565, 135] width 69 height 17
click at [554, 153] on input "Enregistrer" at bounding box center [556, 155] width 32 height 9
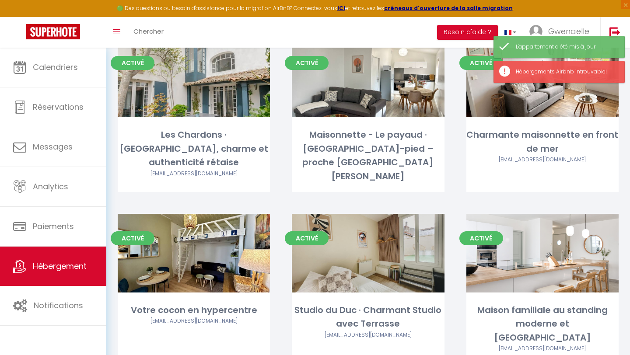
scroll to position [724, 0]
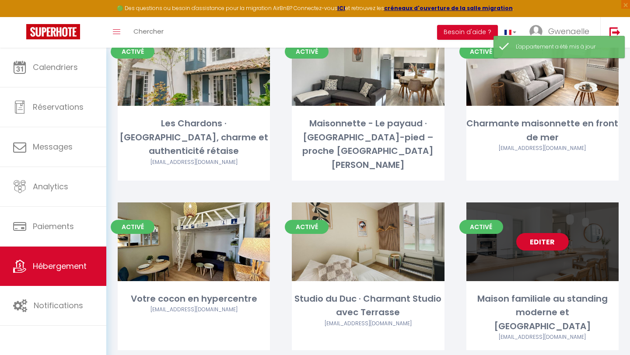
click at [531, 277] on div "Activé Editer Maison familiale au standing moderne et chaleureux [EMAIL_ADDRESS…" at bounding box center [542, 276] width 152 height 148
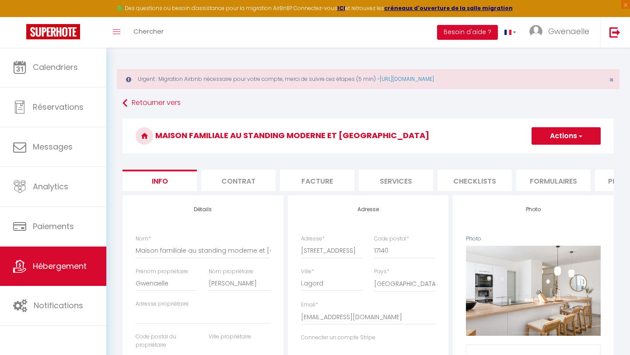
click at [536, 181] on li "Formulaires" at bounding box center [553, 180] width 74 height 21
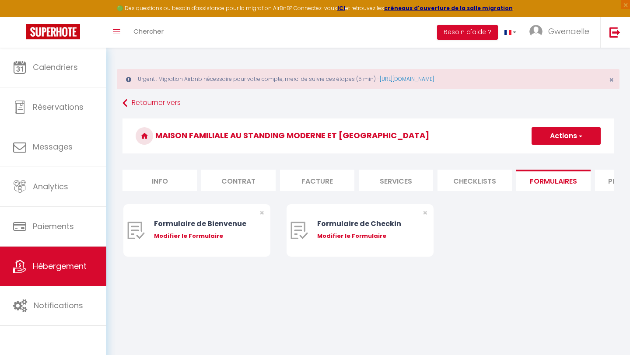
click at [496, 177] on li "Checklists" at bounding box center [474, 180] width 74 height 21
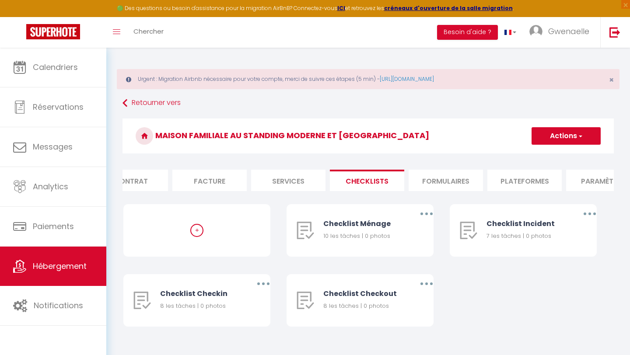
scroll to position [0, 113]
click at [519, 176] on li "Plateformes" at bounding box center [518, 180] width 74 height 21
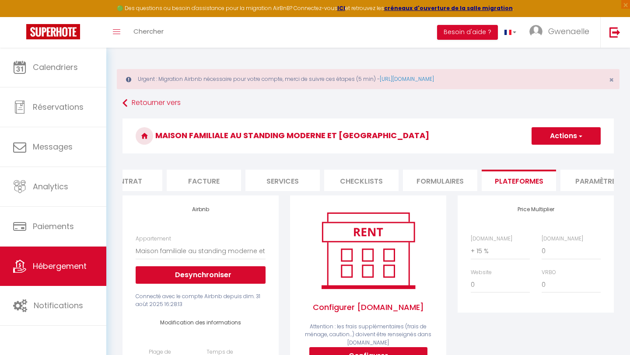
click at [582, 183] on li "Paramètres" at bounding box center [597, 180] width 74 height 21
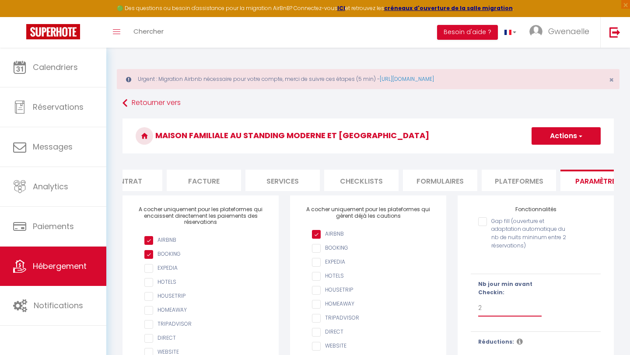
click at [493, 304] on select "Pas de limite 1 2 3 4 5 6 7" at bounding box center [509, 308] width 63 height 17
click at [577, 133] on span "button" at bounding box center [580, 136] width 6 height 9
click at [554, 152] on input "Enregistrer" at bounding box center [556, 155] width 32 height 9
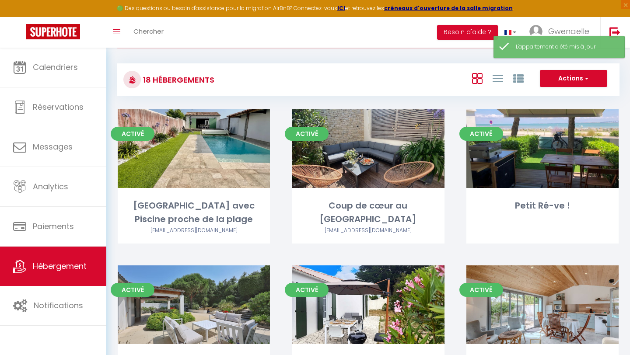
scroll to position [38, 0]
